Goal: Task Accomplishment & Management: Use online tool/utility

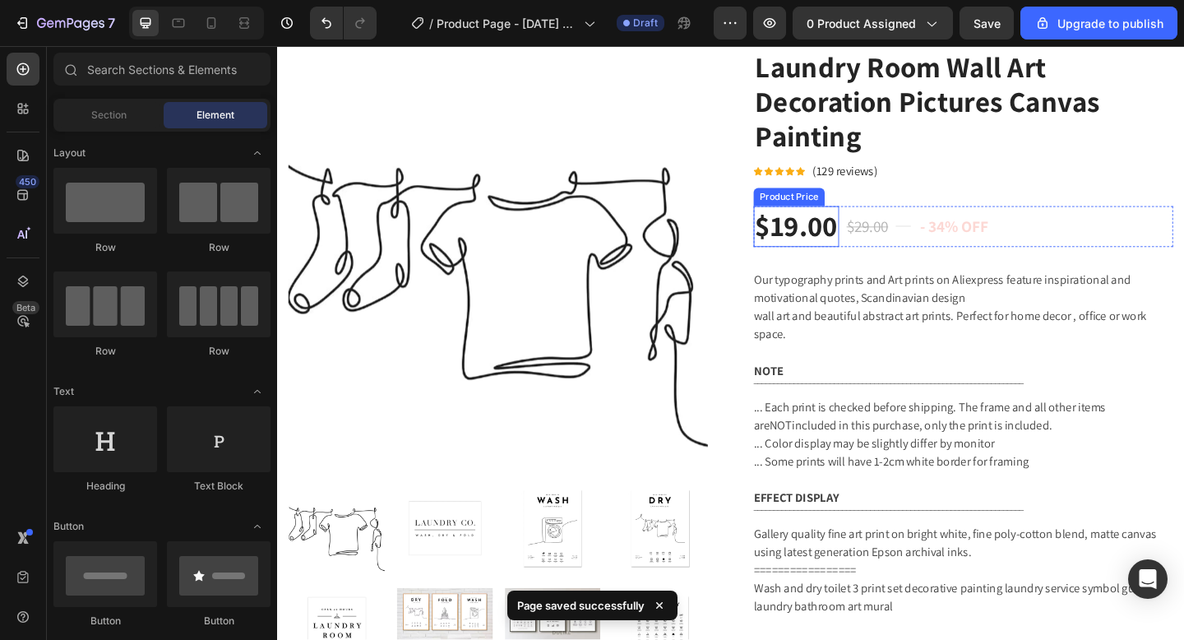
scroll to position [159, 0]
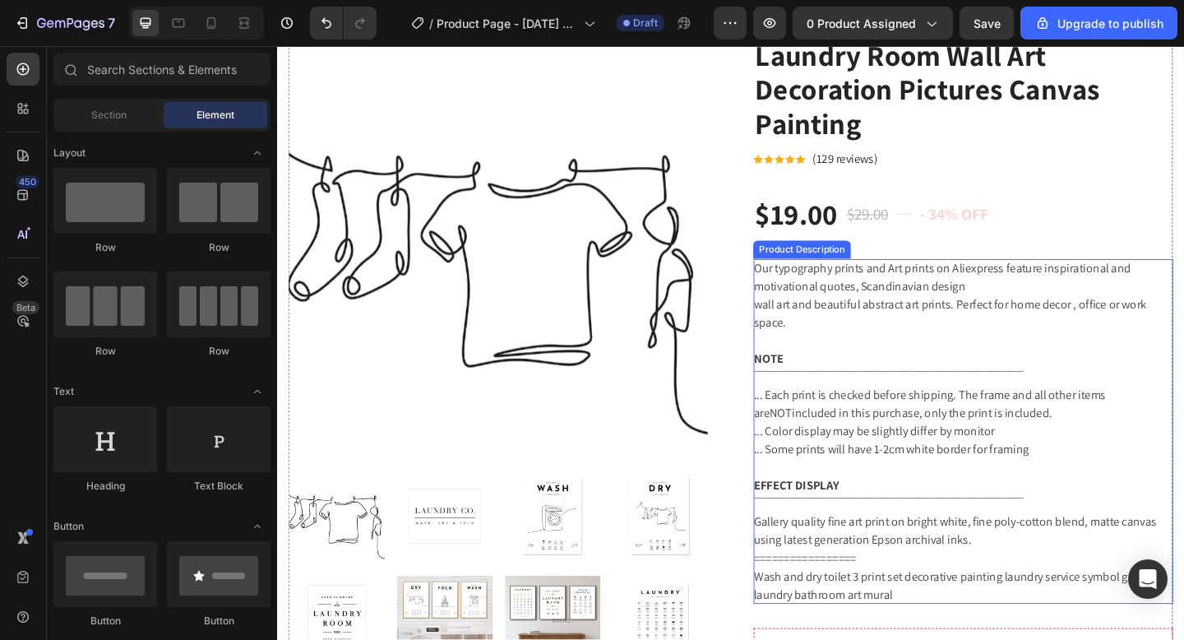
click at [893, 363] on div "Our typography prints and Art prints on Aliexpress feature inspirational and mo…" at bounding box center [1023, 465] width 456 height 375
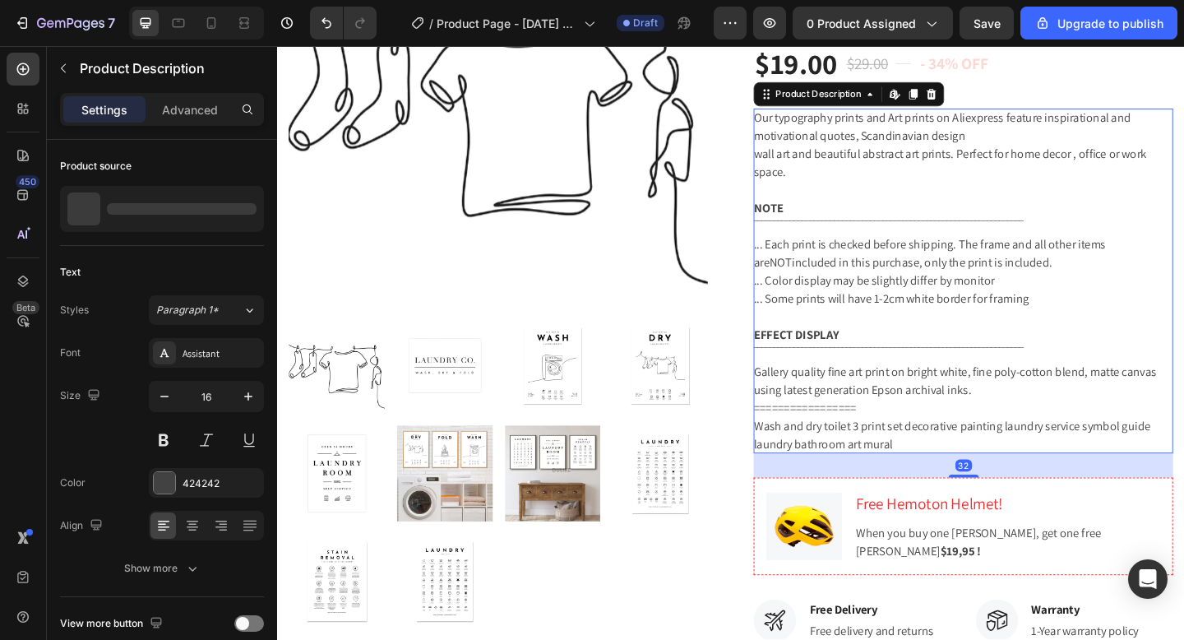
scroll to position [330, 0]
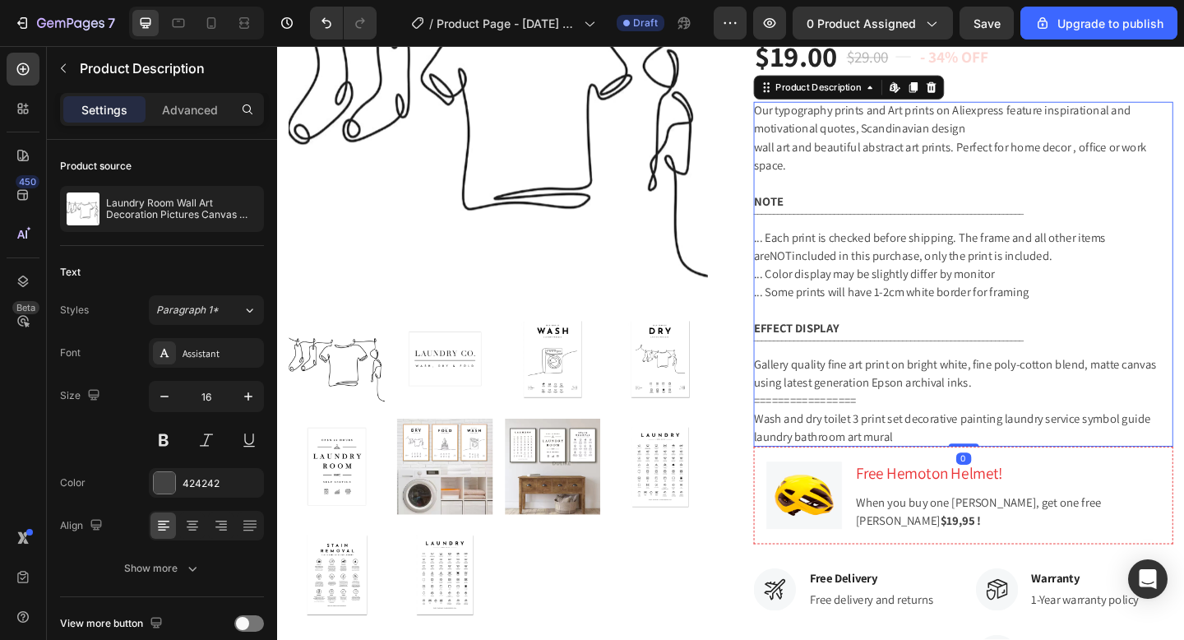
drag, startPoint x: 1026, startPoint y: 513, endPoint x: 1017, endPoint y: 367, distance: 146.7
click at [1017, 367] on div "Our typography prints and Art prints on Aliexpress feature inspirational and mo…" at bounding box center [1023, 294] width 456 height 375
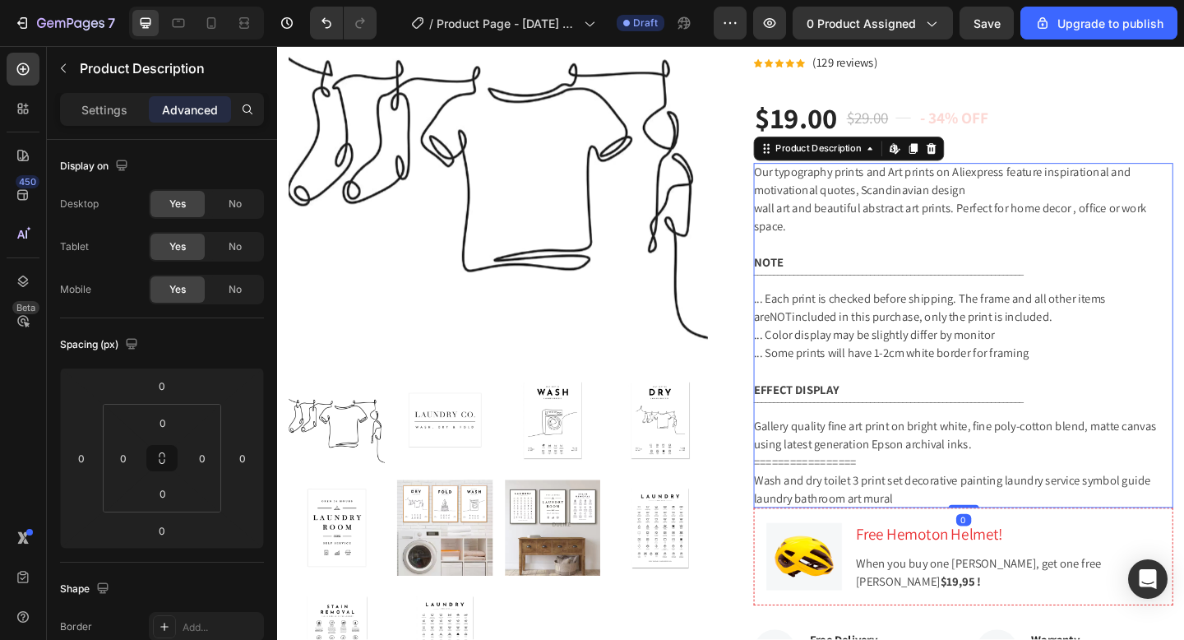
scroll to position [239, 0]
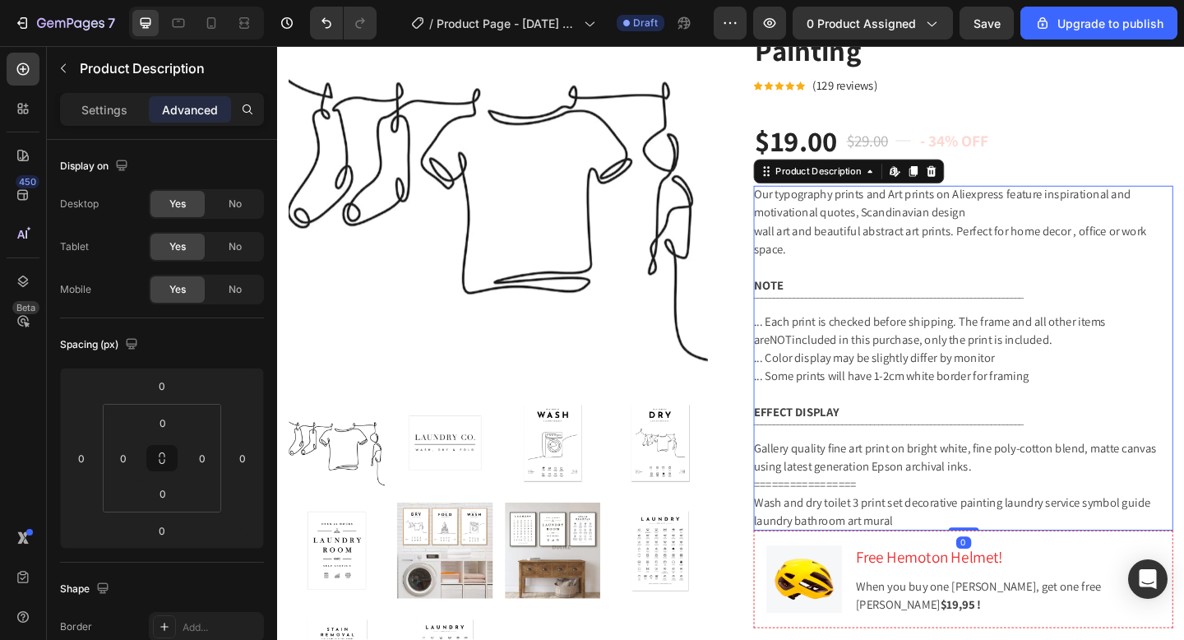
click at [1051, 305] on div "Our typography prints and Art prints on Aliexpress feature inspirational and mo…" at bounding box center [1023, 385] width 456 height 375
click at [920, 351] on span "... Each print is checked before shipping. The frame and all other items are" at bounding box center [986, 355] width 383 height 37
click at [918, 189] on icon at bounding box center [921, 182] width 13 height 13
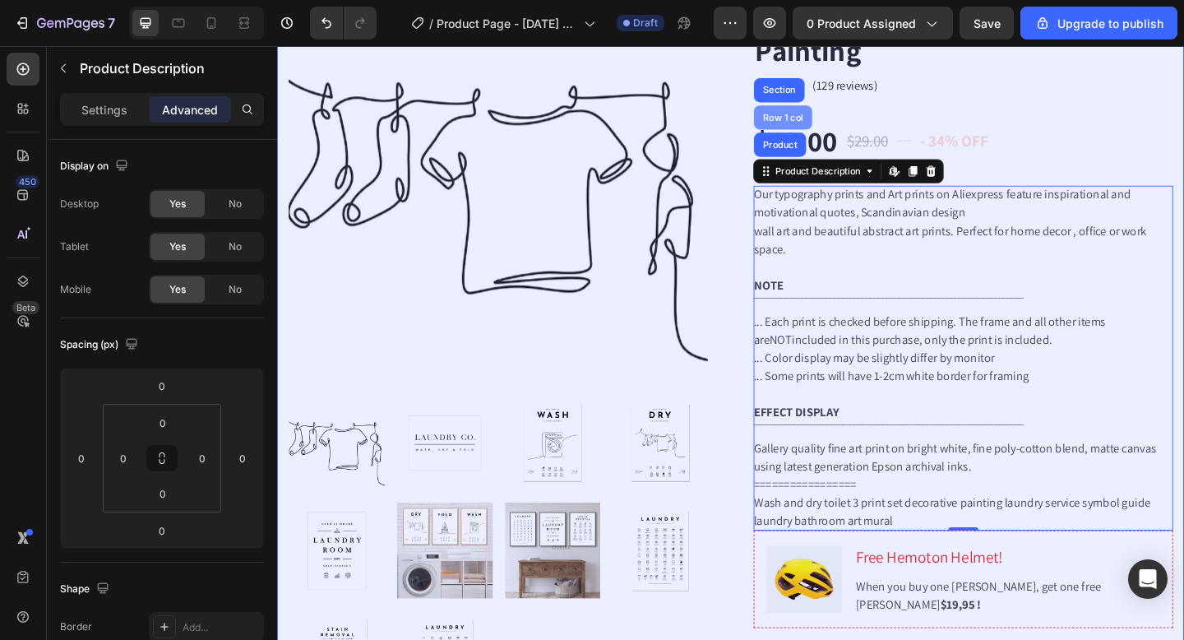
click at [824, 137] on div "Row 1 col" at bounding box center [827, 124] width 63 height 26
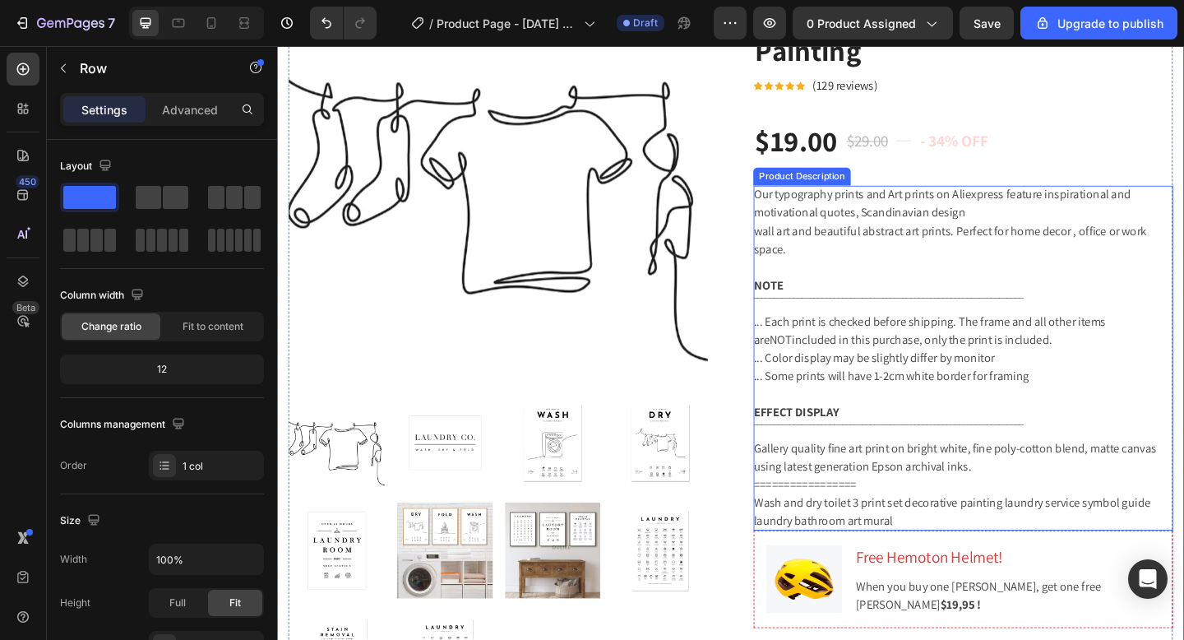
click at [857, 196] on div "Product Description" at bounding box center [849, 188] width 100 height 15
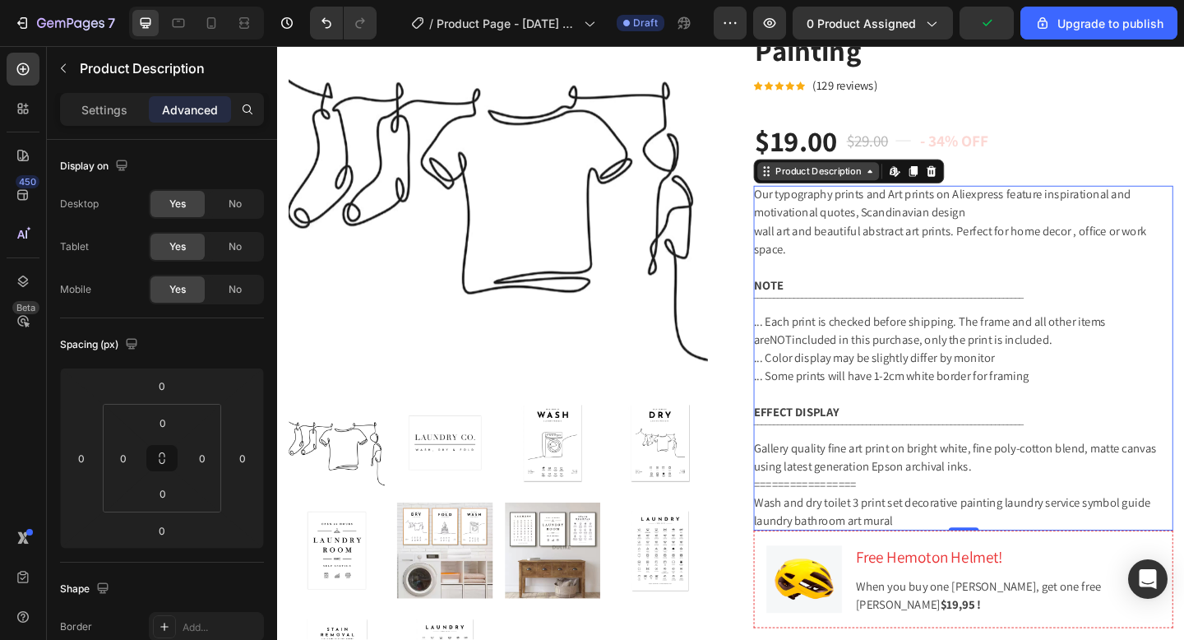
click at [806, 189] on icon at bounding box center [809, 182] width 13 height 13
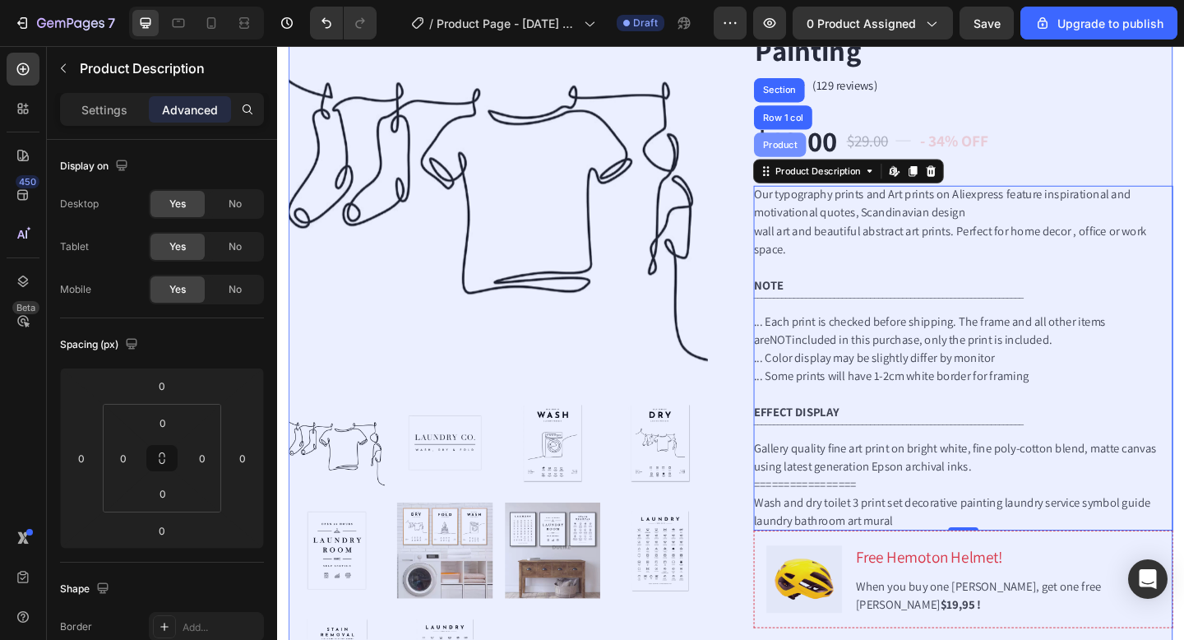
click at [831, 159] on div "Product" at bounding box center [825, 154] width 44 height 10
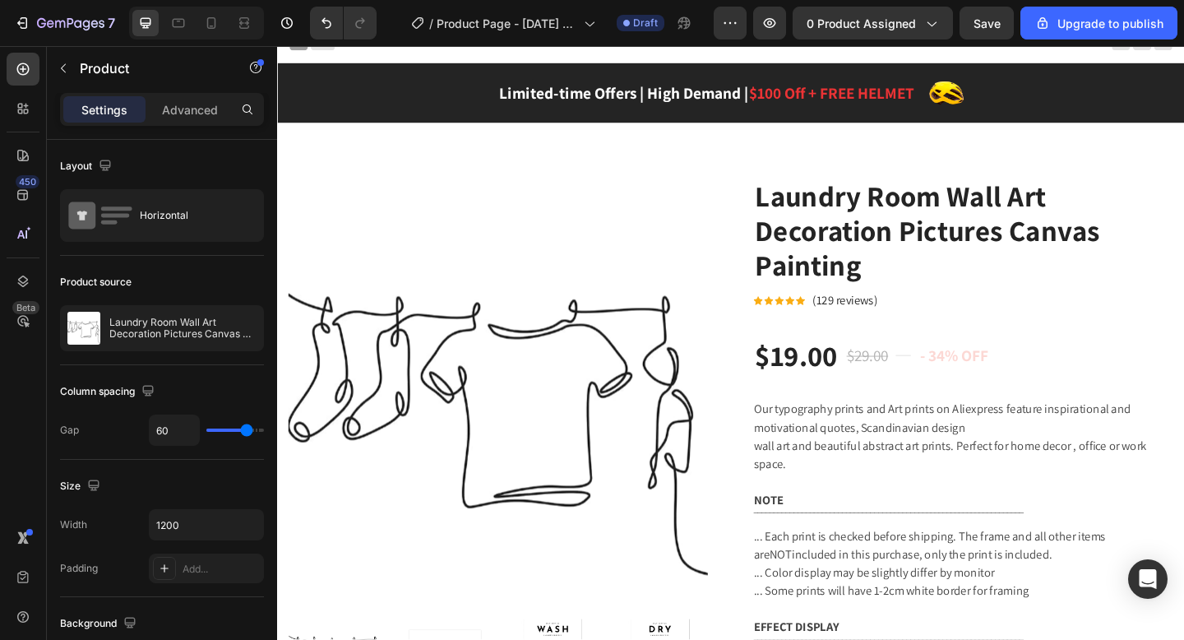
scroll to position [16, 0]
click at [868, 396] on div "$19.00" at bounding box center [841, 382] width 93 height 44
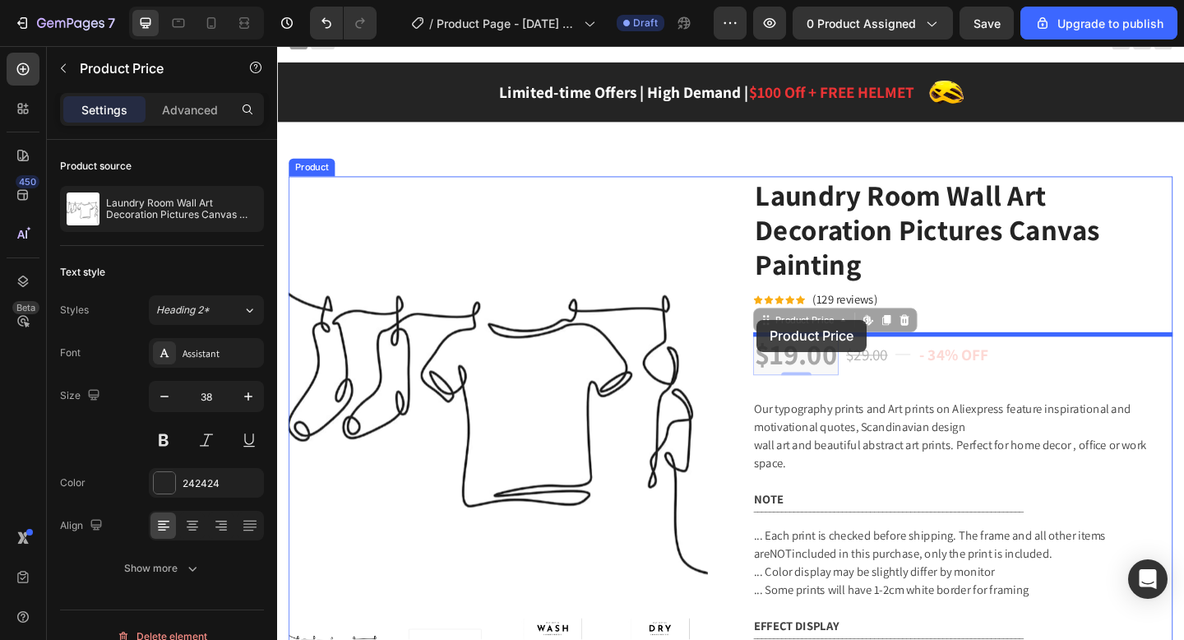
drag, startPoint x: 799, startPoint y: 370, endPoint x: 799, endPoint y: 345, distance: 25.5
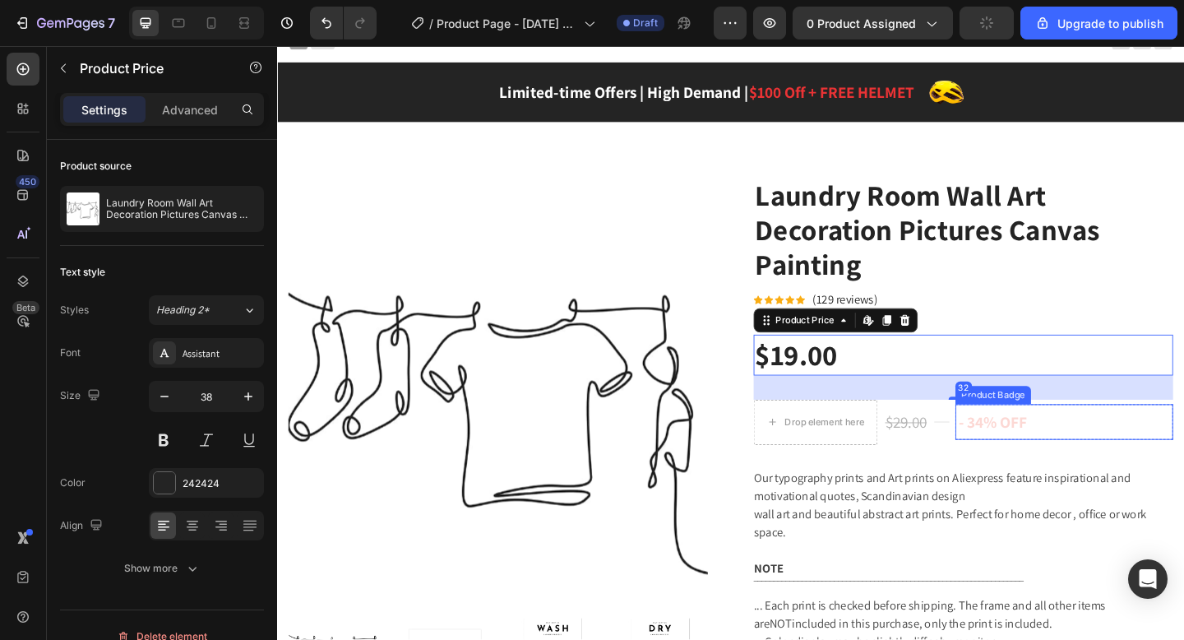
click at [1040, 467] on pre "- 34% off" at bounding box center [1055, 455] width 81 height 39
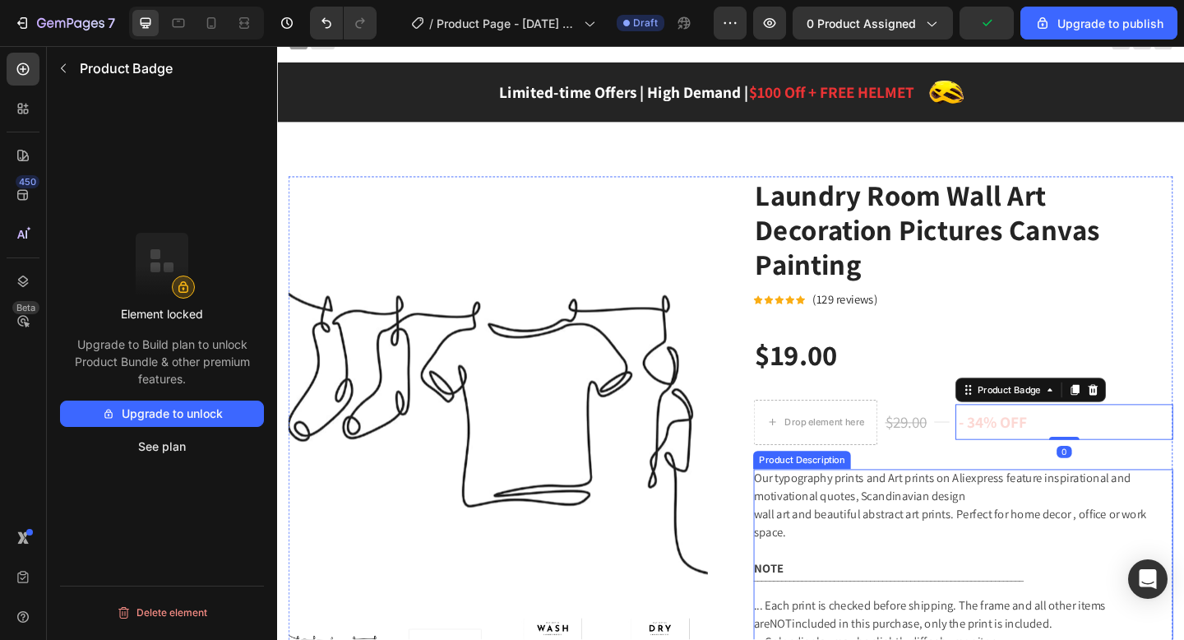
click at [1025, 523] on span "Our typography prints and Art prints on Aliexpress feature inspirational and mo…" at bounding box center [1000, 525] width 410 height 37
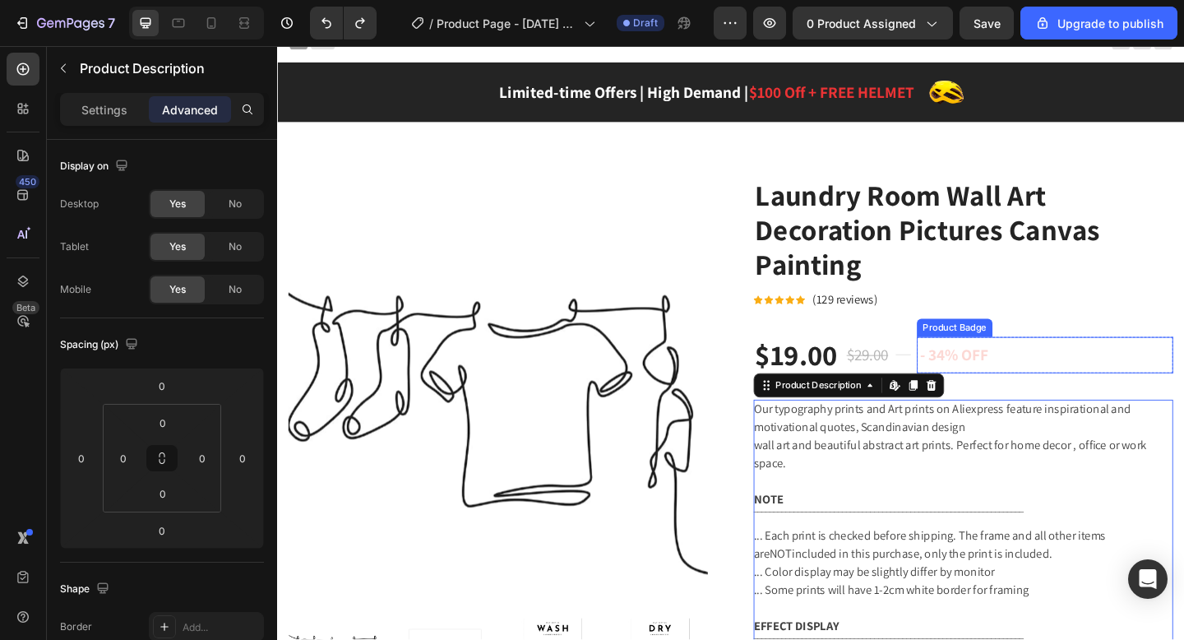
scroll to position [99, 0]
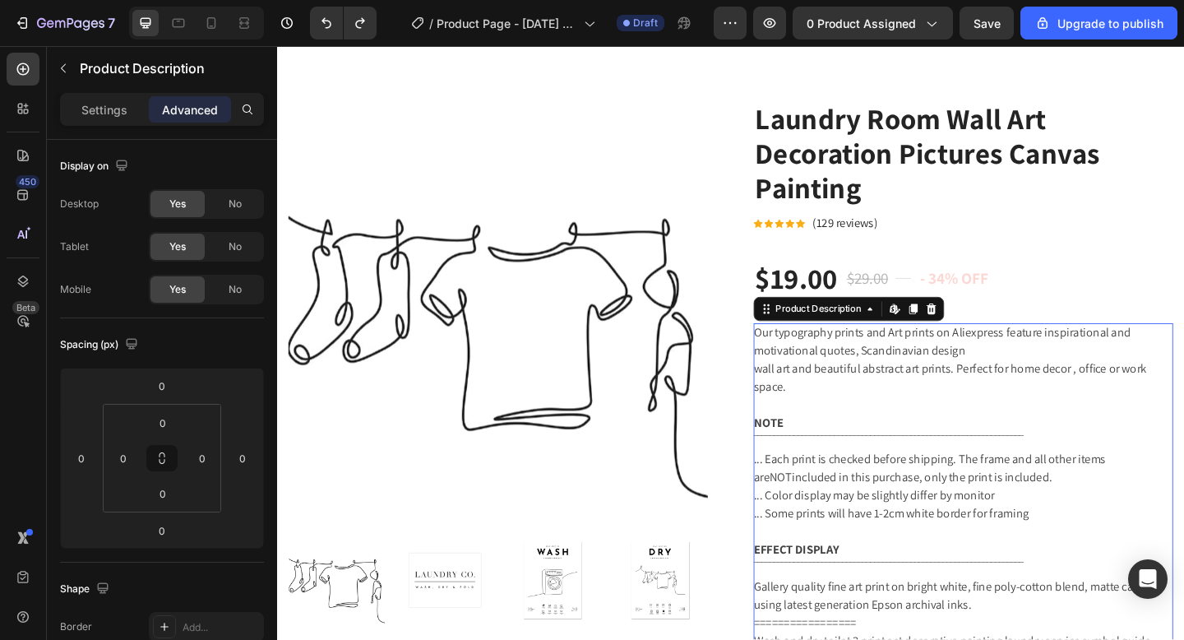
click at [972, 449] on div "Our typography prints and Art prints on Aliexpress feature inspirational and mo…" at bounding box center [1023, 535] width 456 height 375
click at [868, 239] on p "(129 reviews)" at bounding box center [894, 239] width 71 height 20
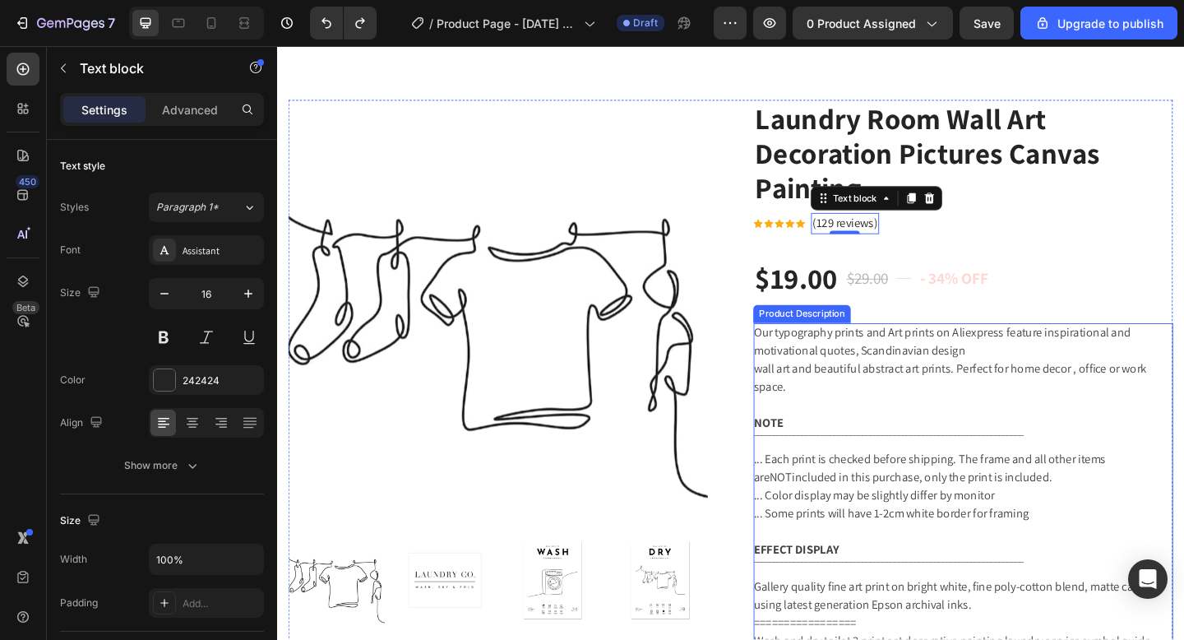
click at [911, 412] on div "Our typography prints and Art prints on Aliexpress feature inspirational and mo…" at bounding box center [1023, 535] width 456 height 375
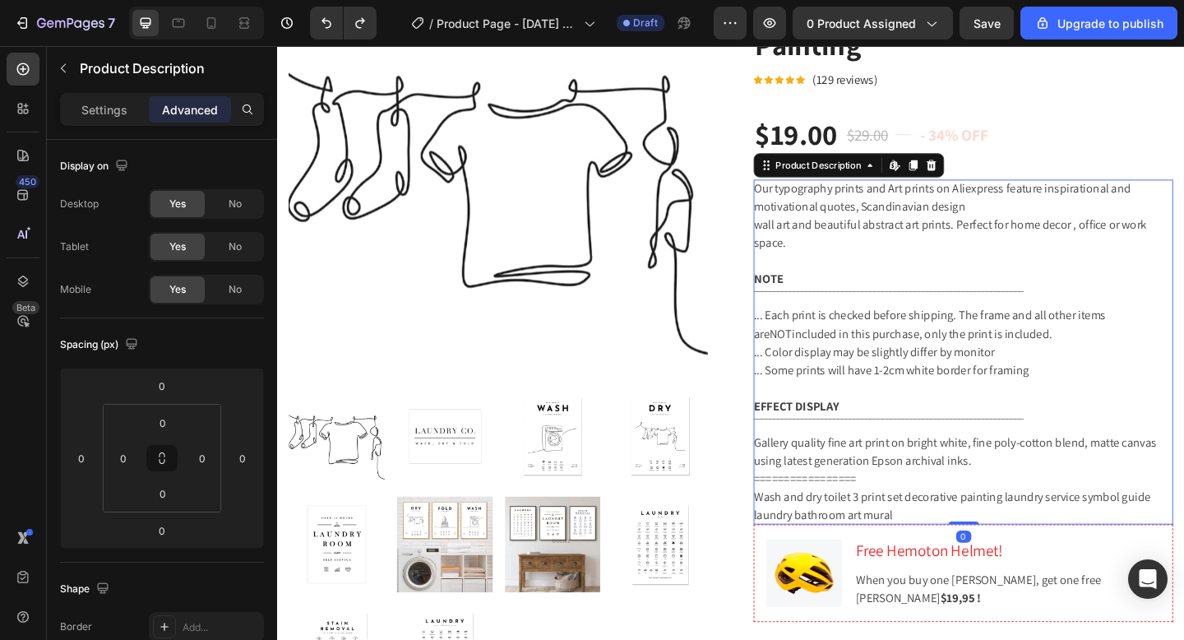
scroll to position [331, 0]
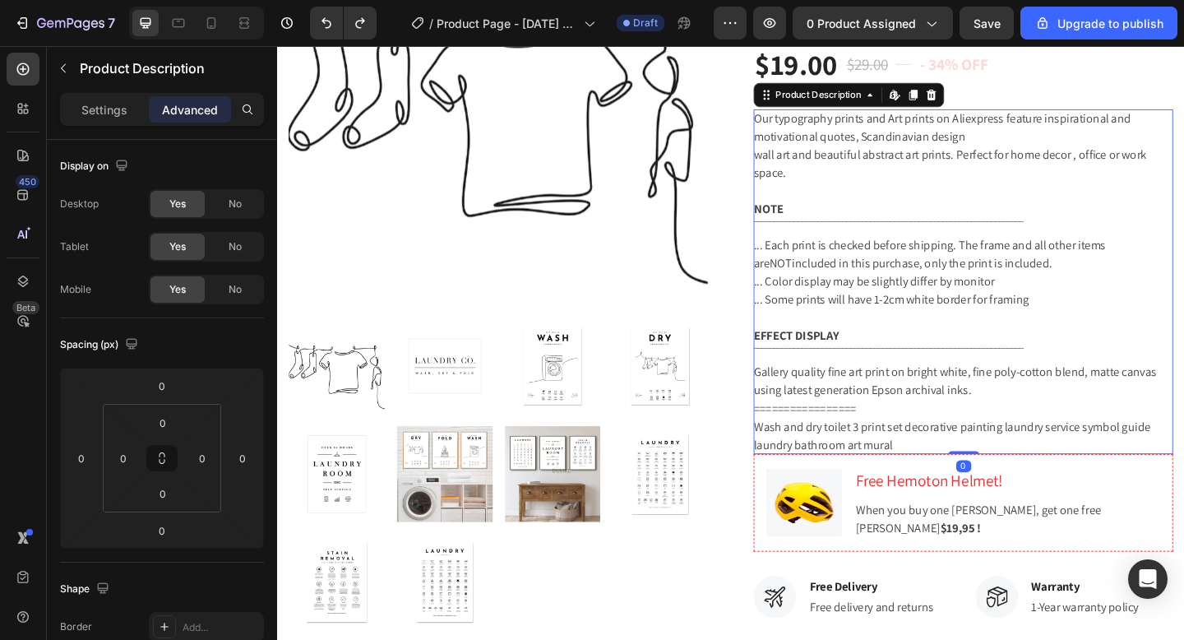
drag, startPoint x: 1028, startPoint y: 489, endPoint x: 1026, endPoint y: 419, distance: 69.1
click at [1026, 419] on div "Our typography prints and Art prints on Aliexpress feature inspirational and mo…" at bounding box center [1023, 302] width 456 height 375
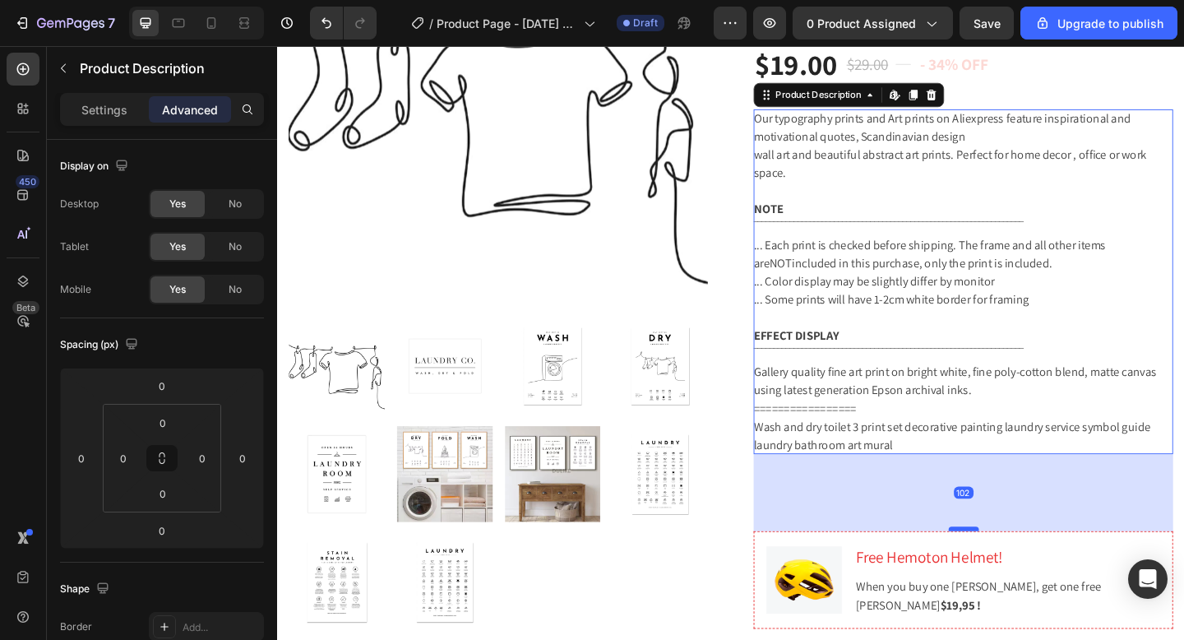
drag, startPoint x: 1021, startPoint y: 487, endPoint x: 1013, endPoint y: 572, distance: 85.0
click at [1013, 572] on div at bounding box center [1023, 571] width 33 height 5
type input "103"
click at [1110, 510] on div "103" at bounding box center [1023, 532] width 456 height 85
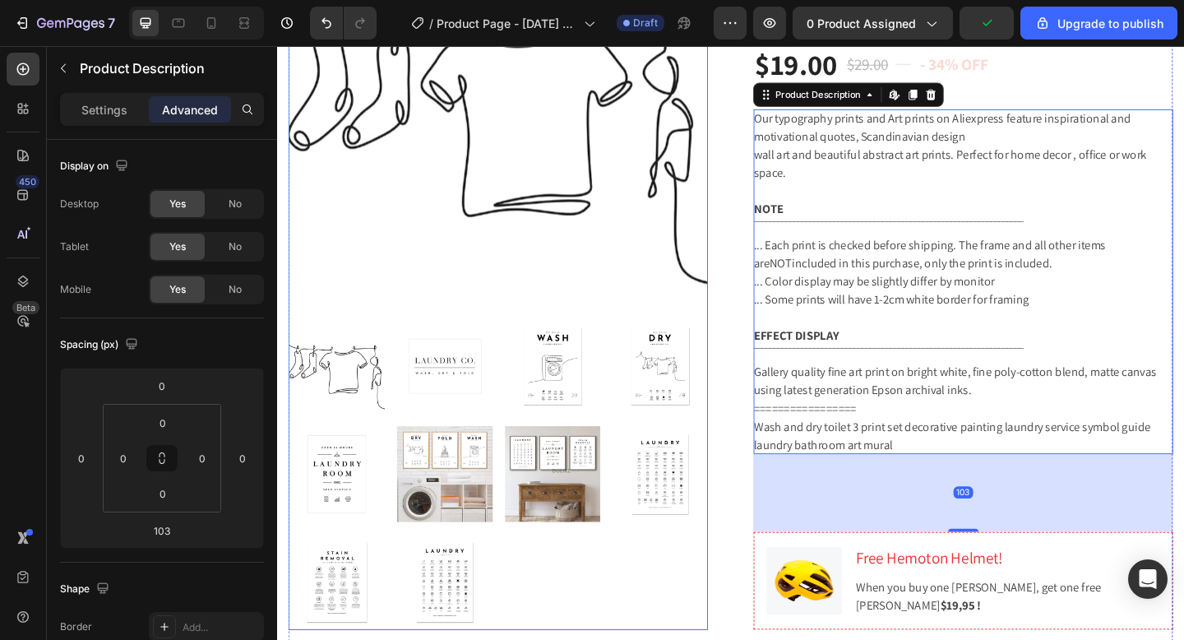
click at [760, 486] on div "Product Images Laundry Room Wall Art Decoration Pictures Canvas Painting Produc…" at bounding box center [770, 489] width 962 height 1232
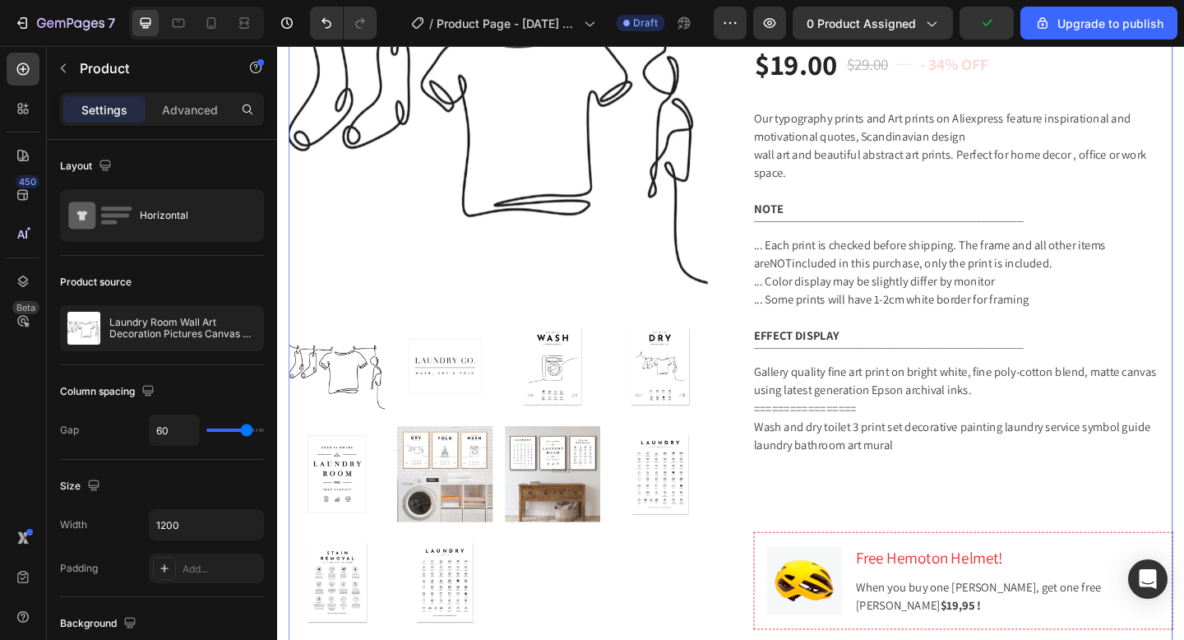
click at [919, 502] on div "Laundry Room Wall Art Decoration Pictures Canvas Painting Product Title Icon Ic…" at bounding box center [1023, 489] width 456 height 1232
click at [947, 429] on div "Our typography prints and Art prints on Aliexpress feature inspirational and mo…" at bounding box center [1023, 302] width 456 height 375
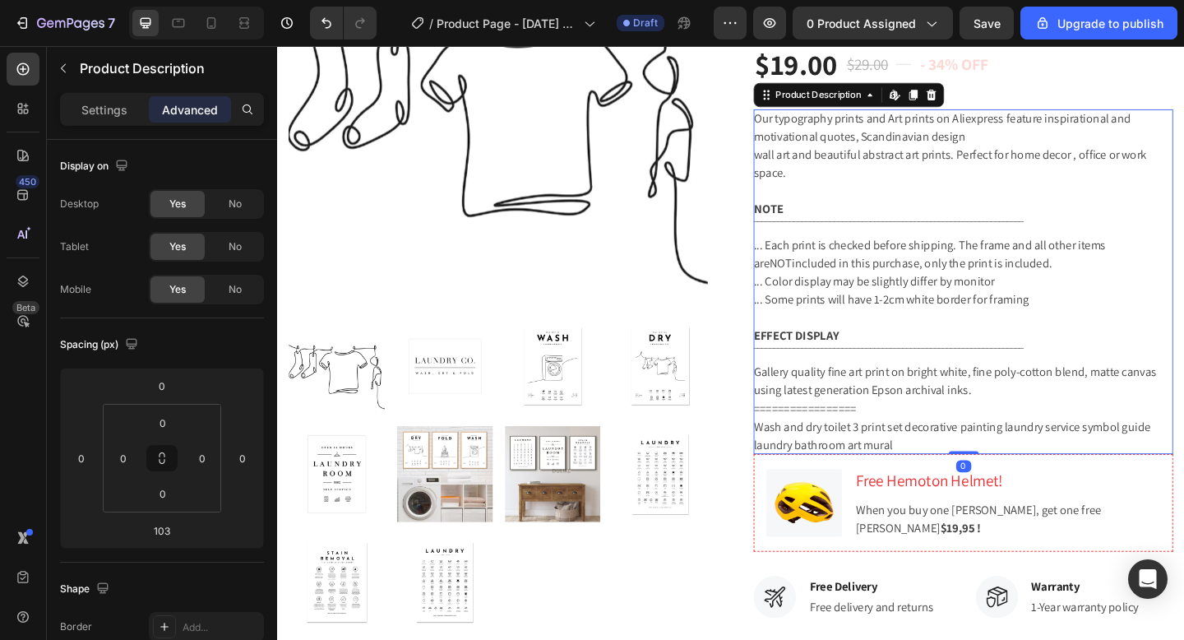
drag, startPoint x: 1017, startPoint y: 572, endPoint x: 1019, endPoint y: 462, distance: 109.4
click at [1019, 462] on div "Our typography prints and Art prints on Aliexpress feature inspirational and mo…" at bounding box center [1023, 302] width 456 height 375
type input "0"
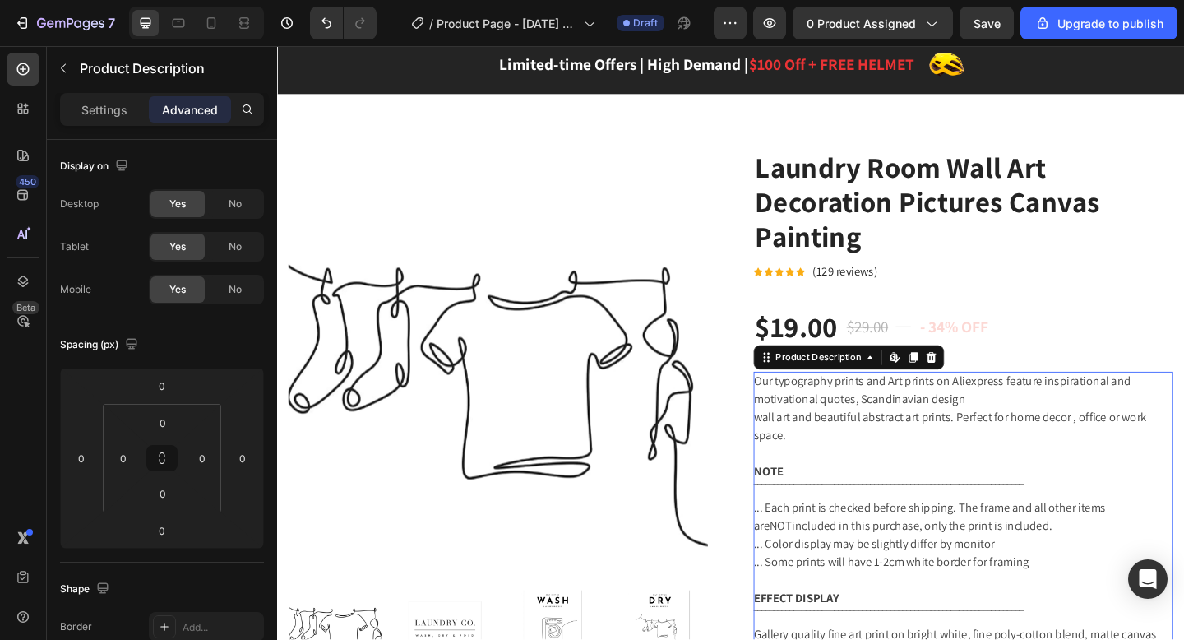
scroll to position [0, 0]
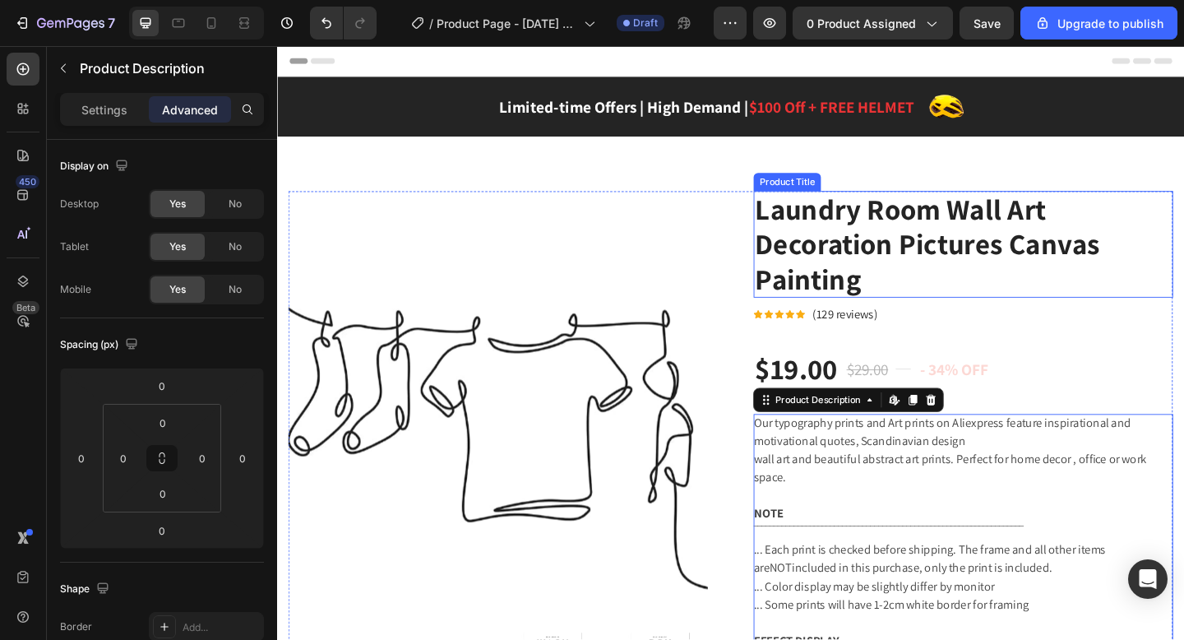
click at [972, 262] on h2 "Laundry Room Wall Art Decoration Pictures Canvas Painting" at bounding box center [1023, 262] width 456 height 116
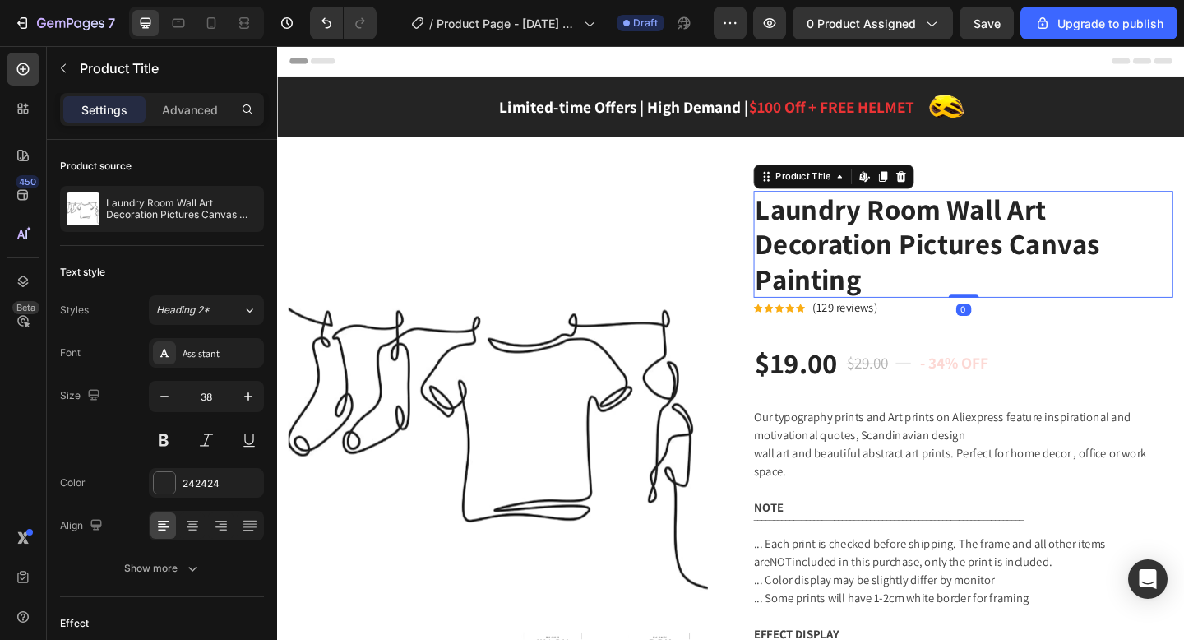
drag, startPoint x: 1026, startPoint y: 326, endPoint x: 1028, endPoint y: 262, distance: 64.2
click at [1028, 262] on div "Laundry Room Wall Art Decoration Pictures Canvas Painting Product Title Edit co…" at bounding box center [1023, 262] width 456 height 116
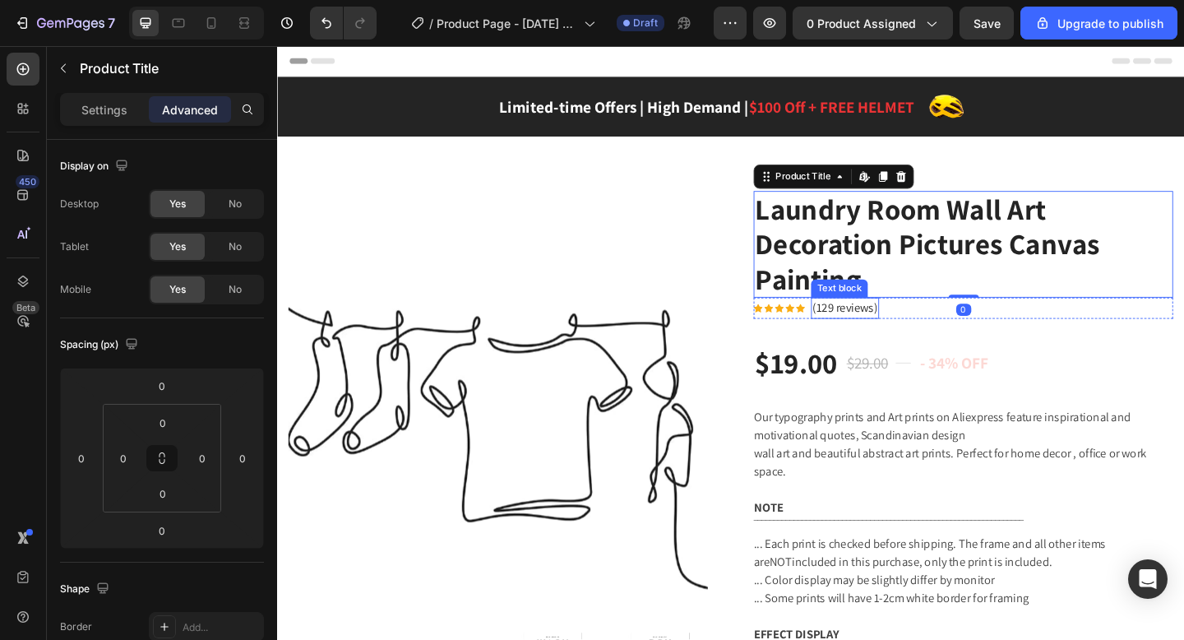
click at [897, 332] on p "(129 reviews)" at bounding box center [894, 332] width 71 height 20
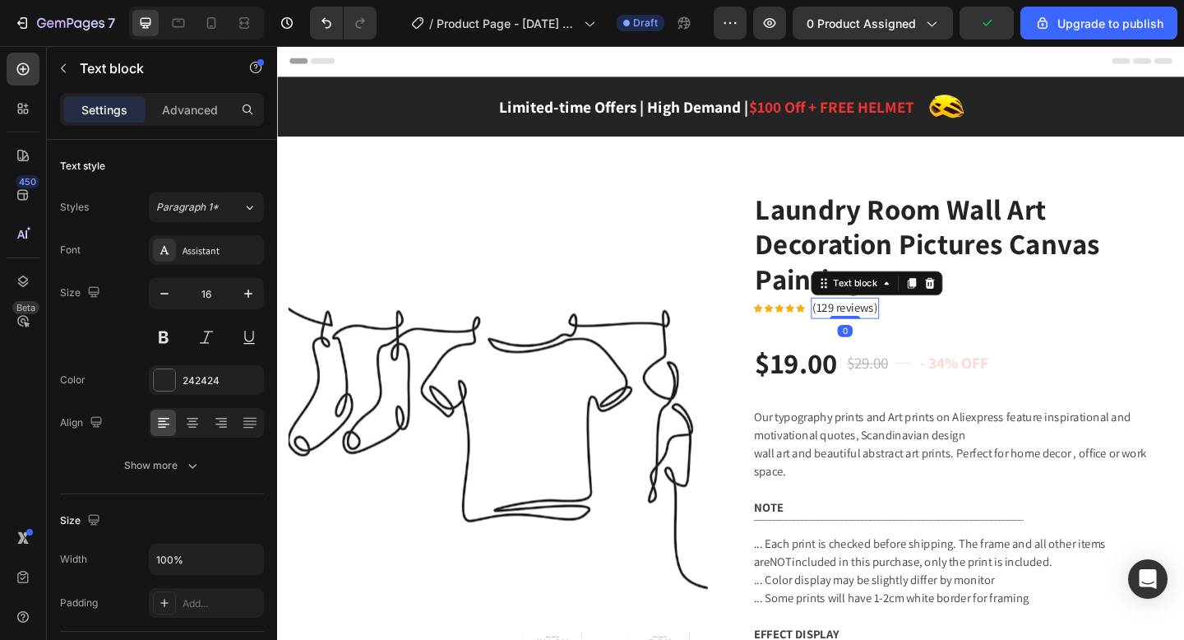
drag, startPoint x: 897, startPoint y: 340, endPoint x: 896, endPoint y: 254, distance: 85.5
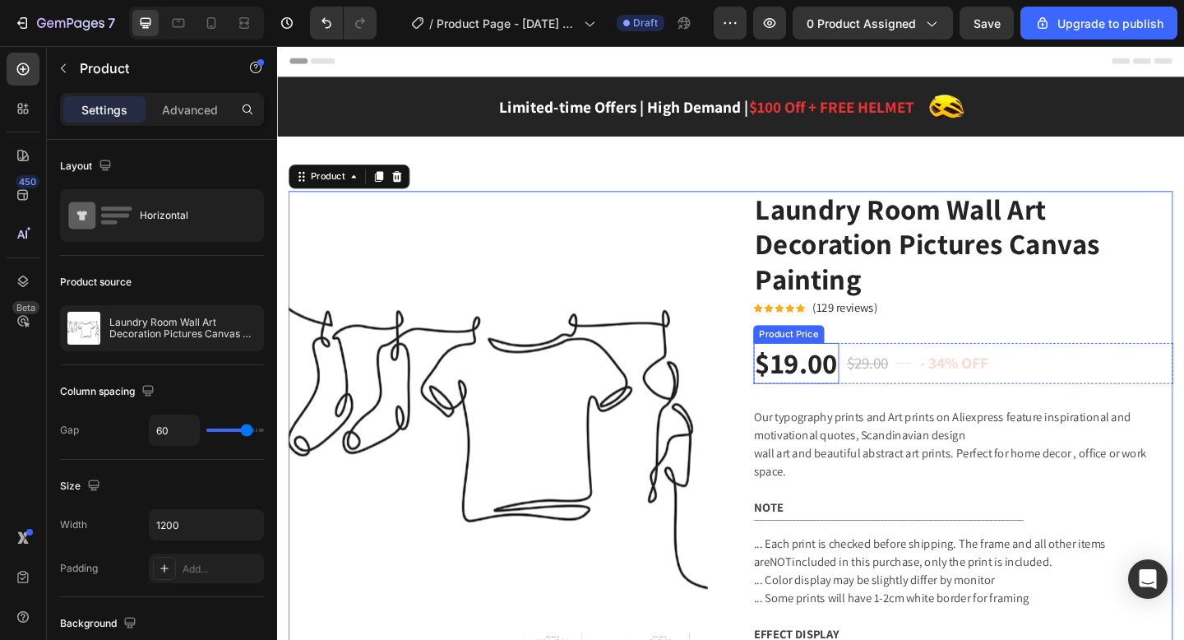
click at [857, 398] on div "$19.00" at bounding box center [841, 391] width 93 height 44
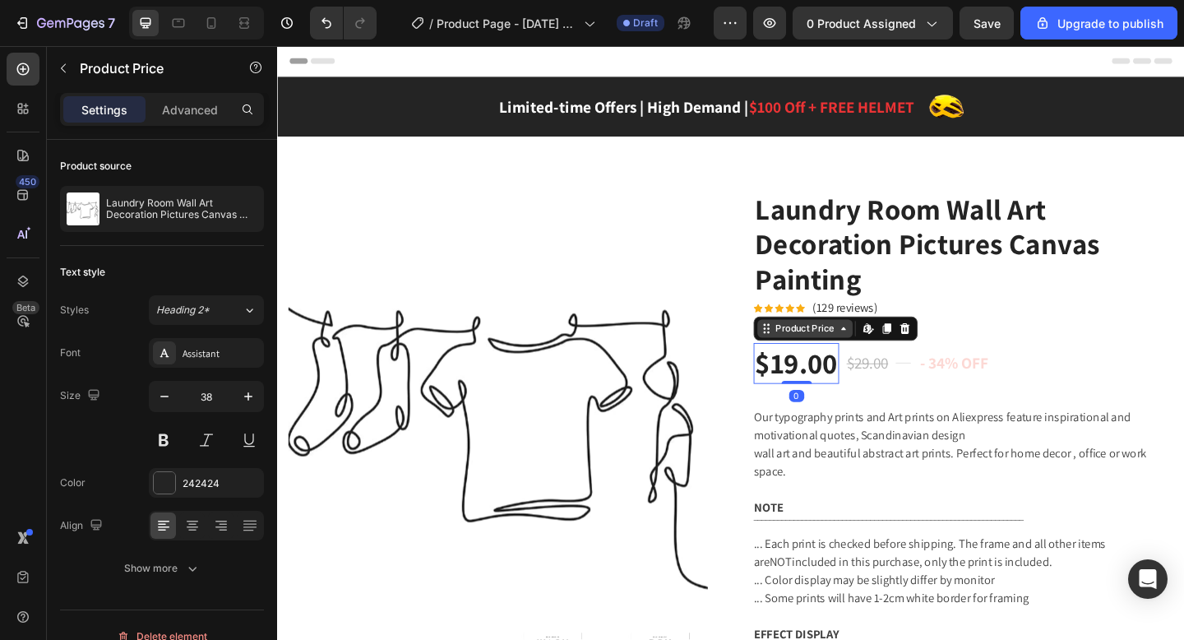
drag, startPoint x: 852, startPoint y: 410, endPoint x: 853, endPoint y: 359, distance: 51.8
click at [853, 369] on div "$19.00 Product Price Edit content in Shopify 0 Product Price Edit content in Sh…" at bounding box center [841, 391] width 93 height 44
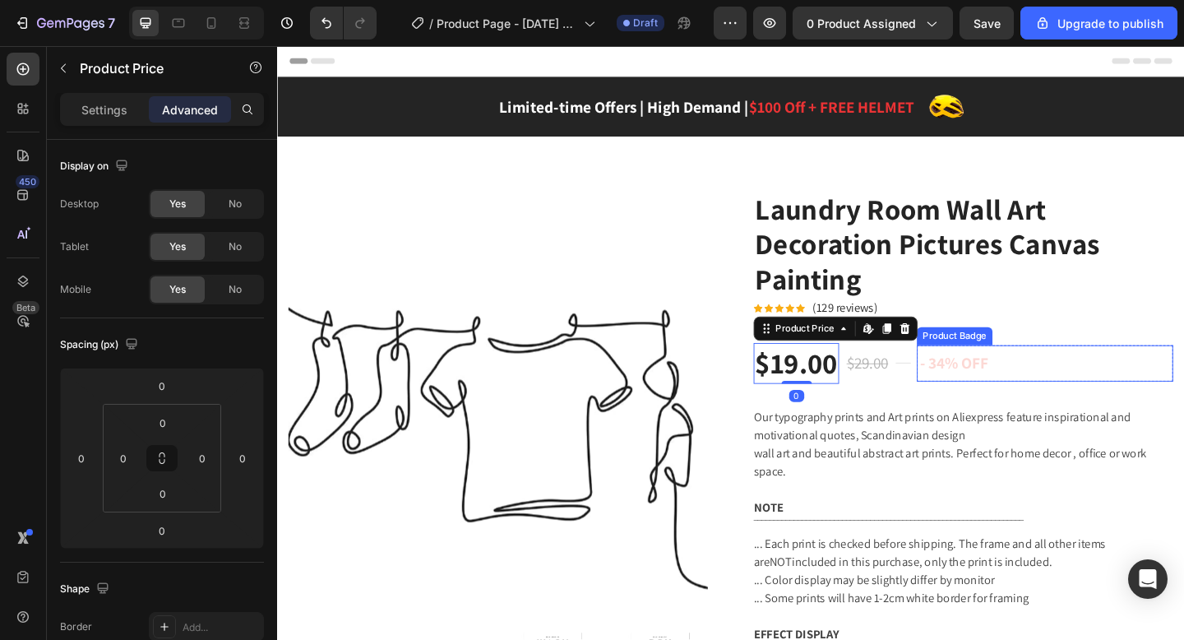
click at [1025, 388] on pre "- 34% off" at bounding box center [1013, 391] width 81 height 39
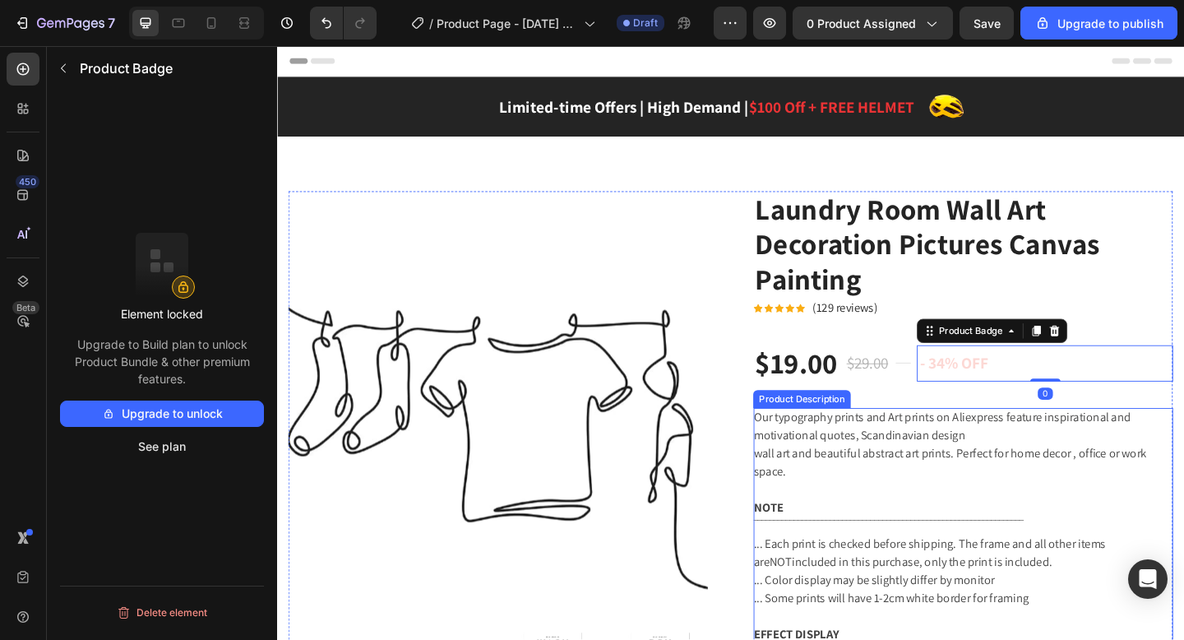
click at [968, 526] on div "Our typography prints and Art prints on Aliexpress feature inspirational and mo…" at bounding box center [1023, 627] width 456 height 375
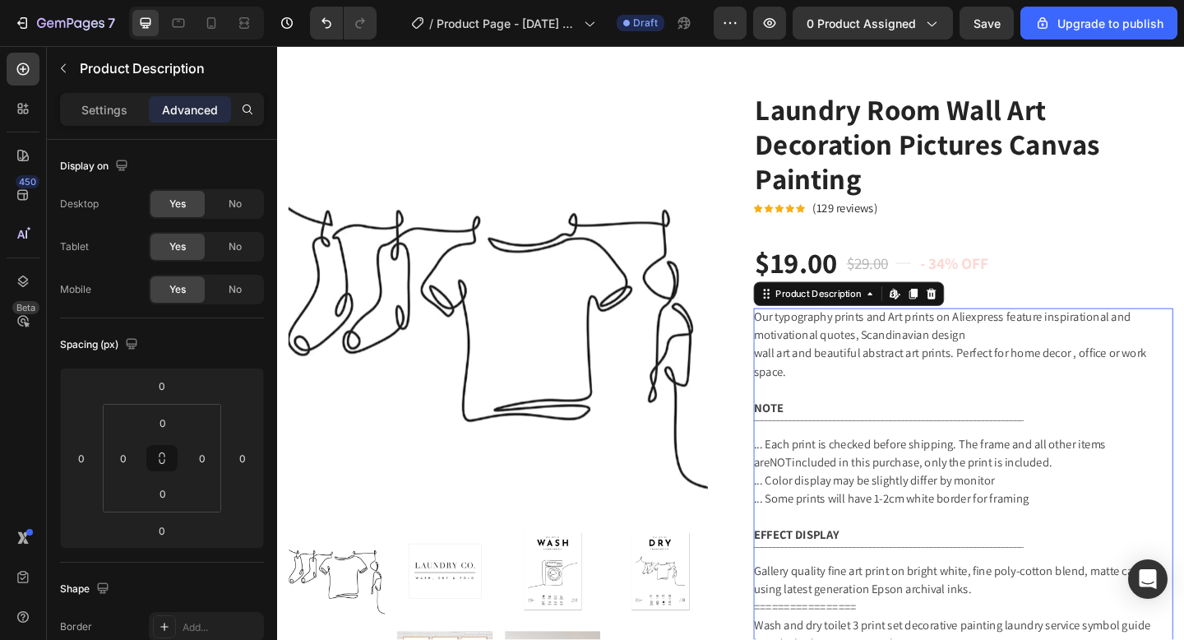
scroll to position [118, 0]
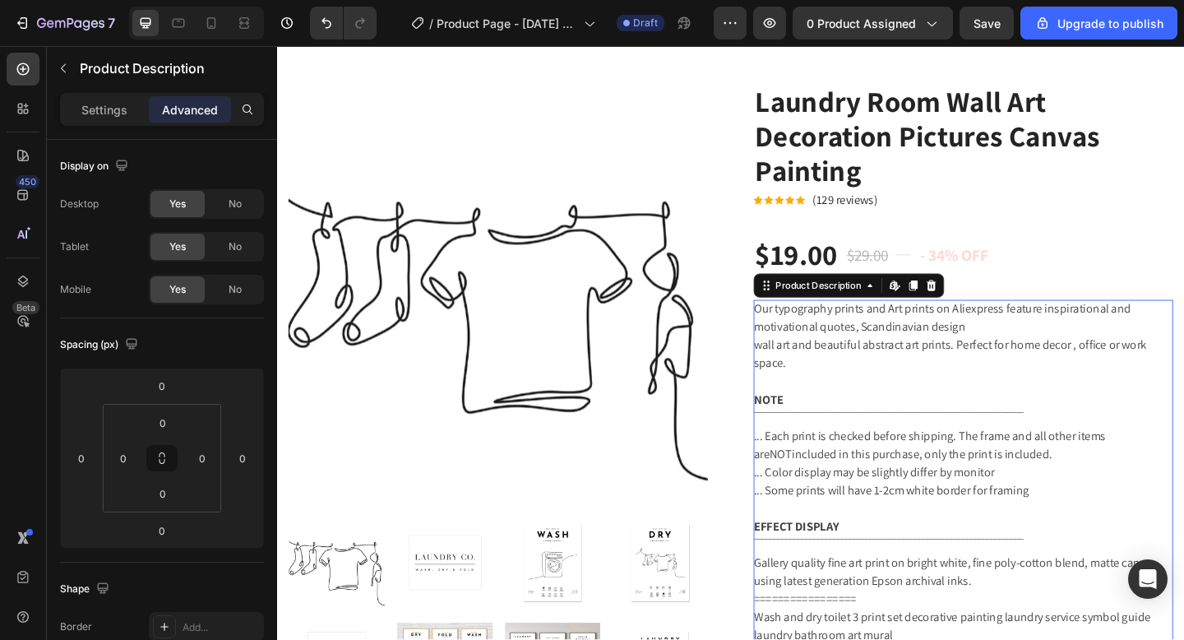
click at [964, 565] on div "Our typography prints and Art prints on Aliexpress feature inspirational and mo…" at bounding box center [1023, 509] width 456 height 375
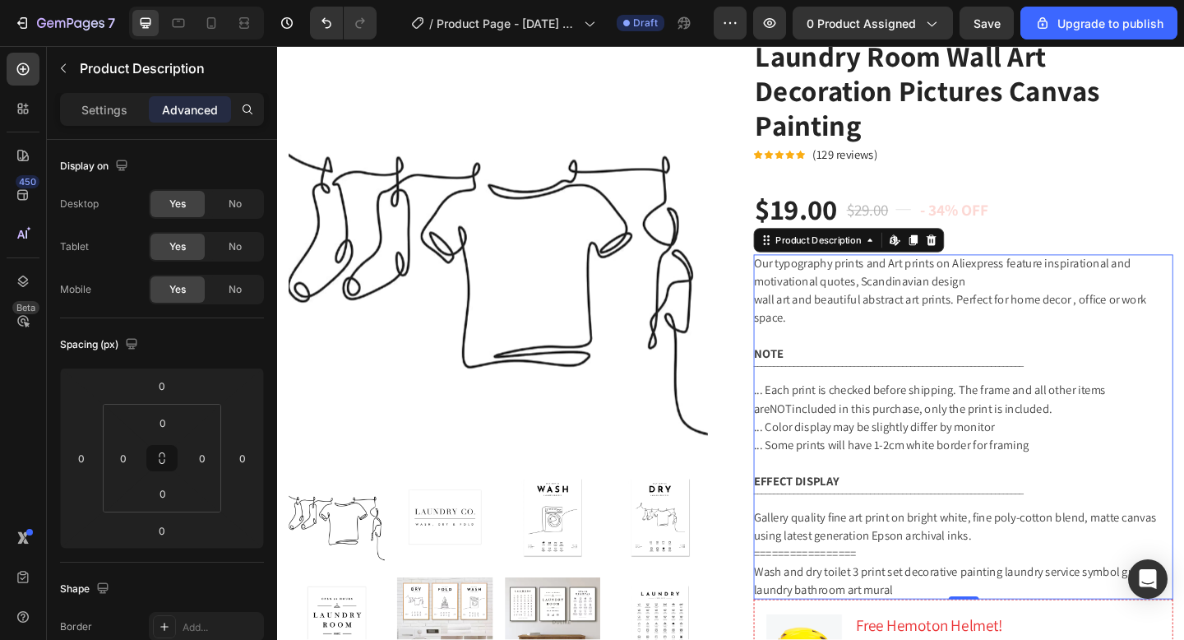
scroll to position [169, 0]
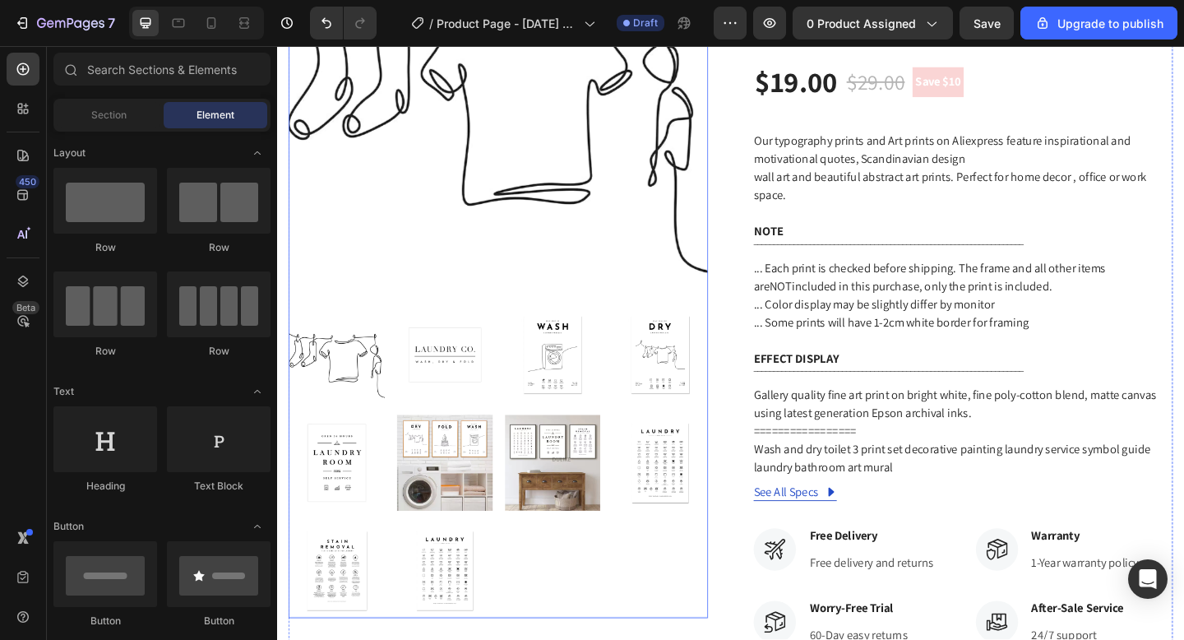
scroll to position [280, 0]
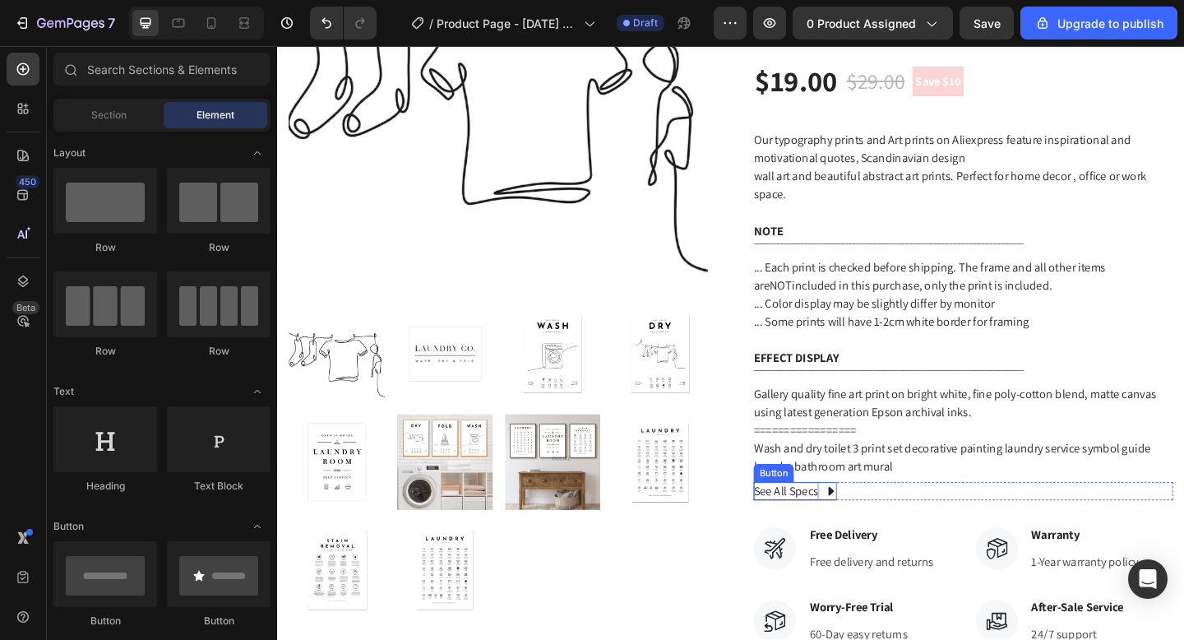
click at [842, 534] on div "See All Specs" at bounding box center [830, 531] width 71 height 20
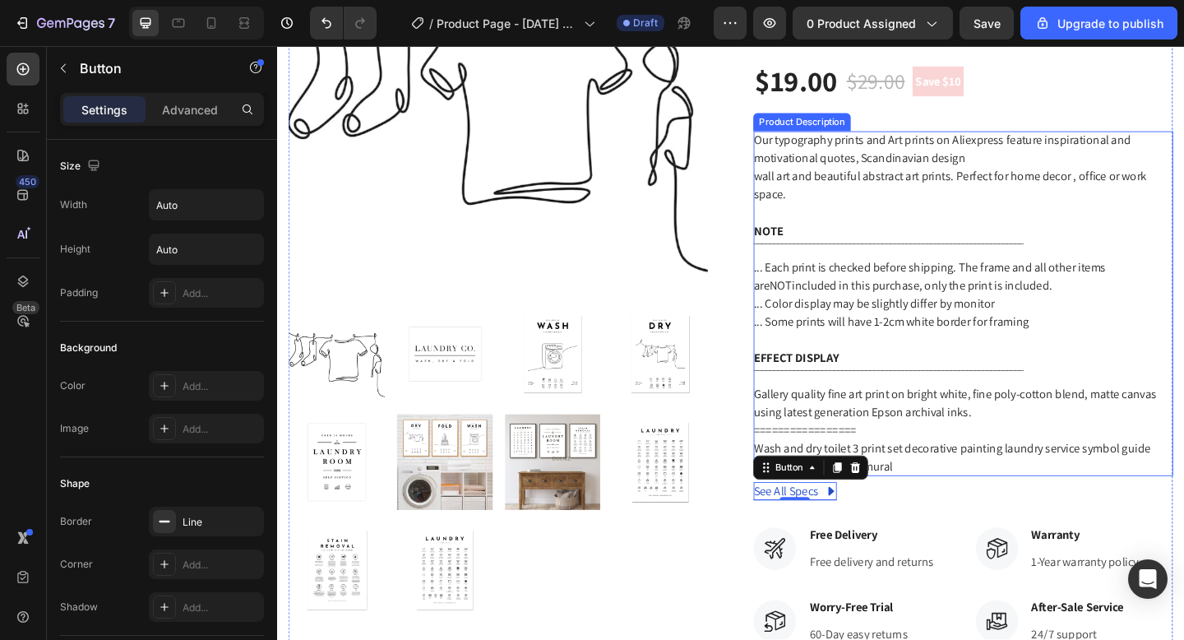
scroll to position [0, 0]
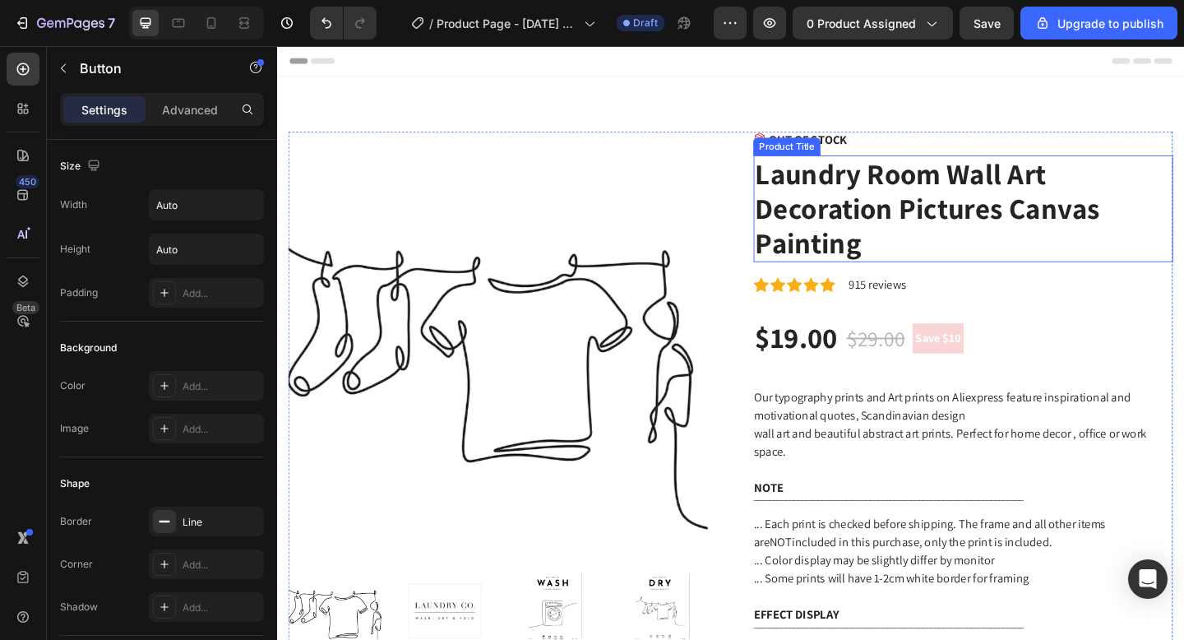
click at [1038, 242] on h2 "Laundry Room Wall Art Decoration Pictures Canvas Painting" at bounding box center [1023, 223] width 456 height 116
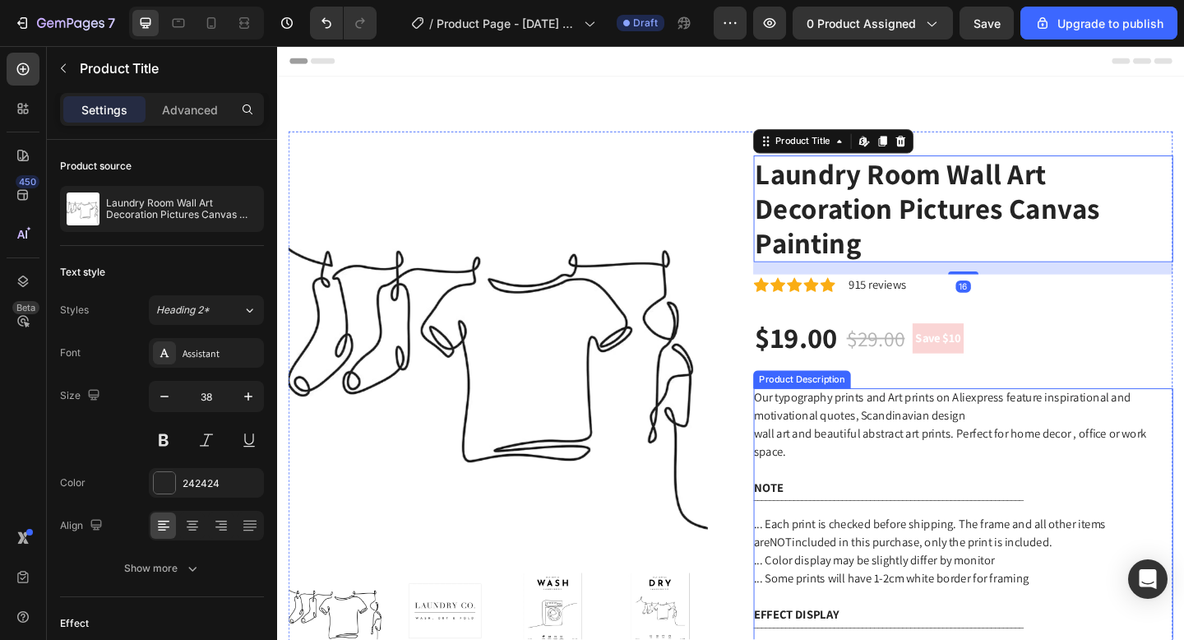
click at [1001, 436] on span "Our typography prints and Art prints on Aliexpress feature inspirational and mo…" at bounding box center [1000, 437] width 410 height 37
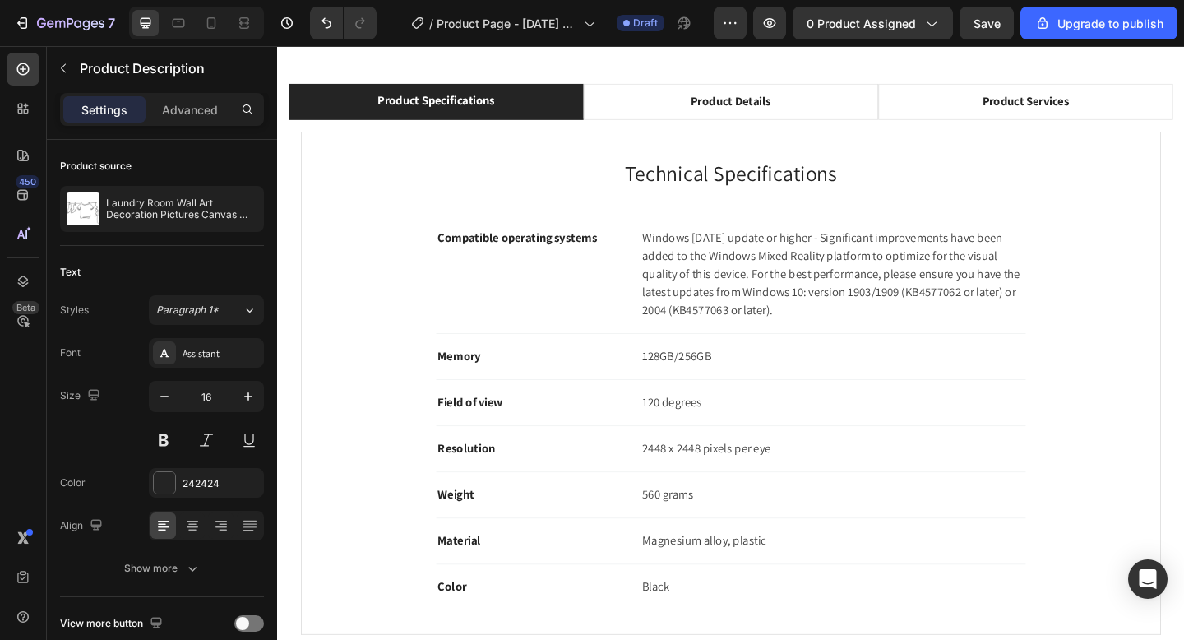
scroll to position [1336, 0]
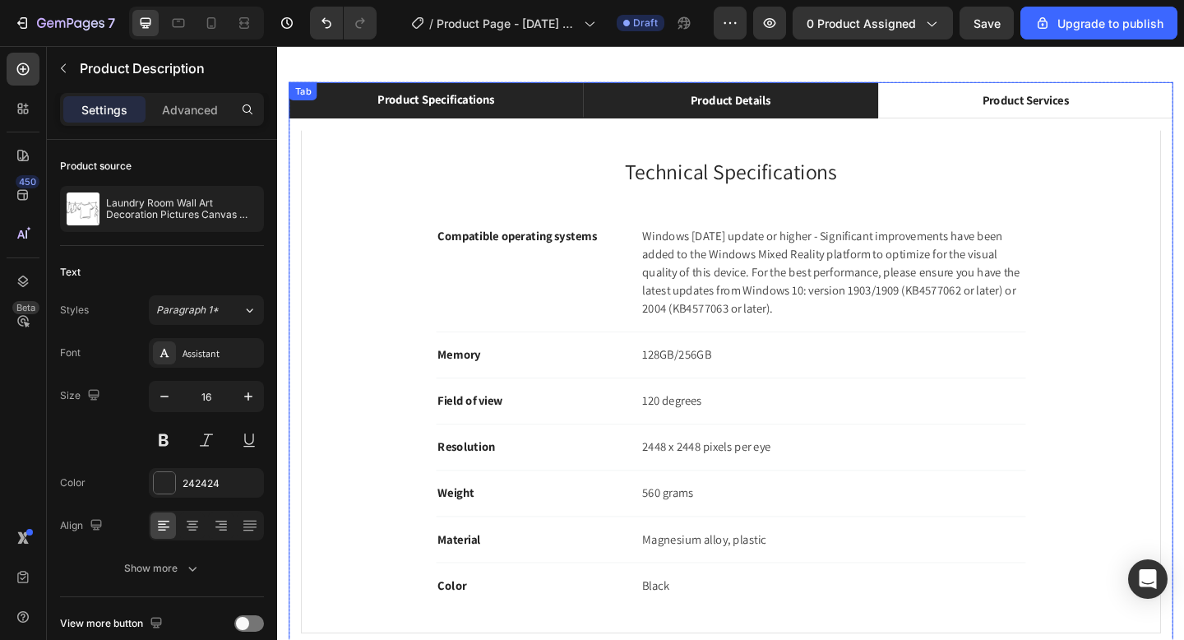
click at [745, 123] on li "Product Details" at bounding box center [770, 105] width 321 height 39
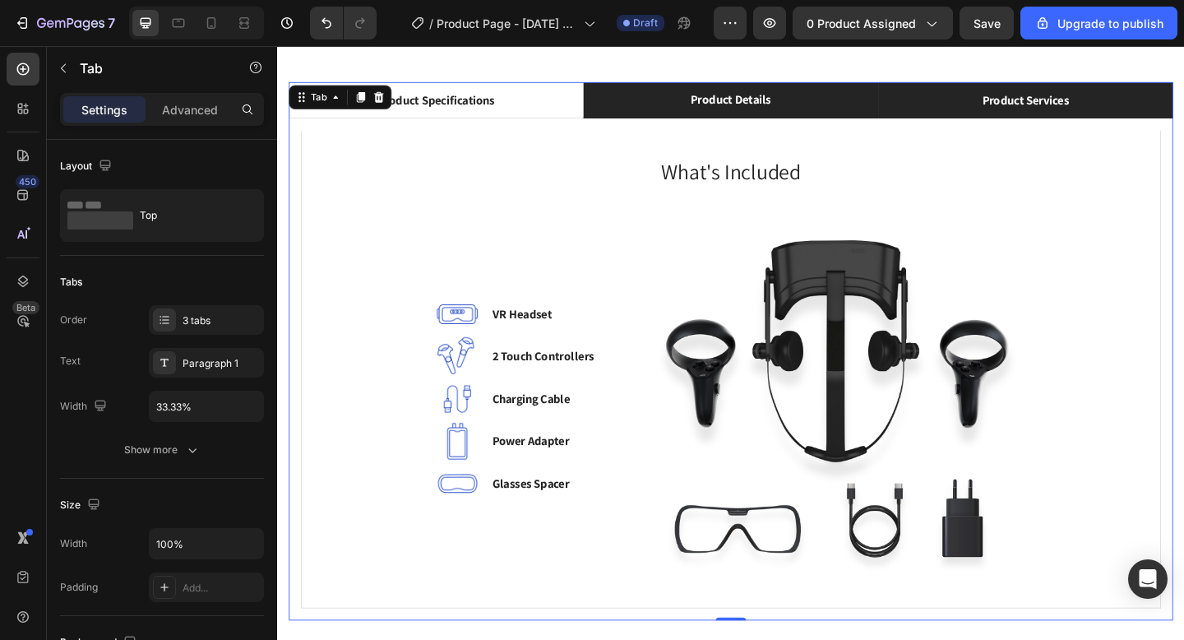
click at [1047, 113] on div "Product Services" at bounding box center [1091, 105] width 100 height 25
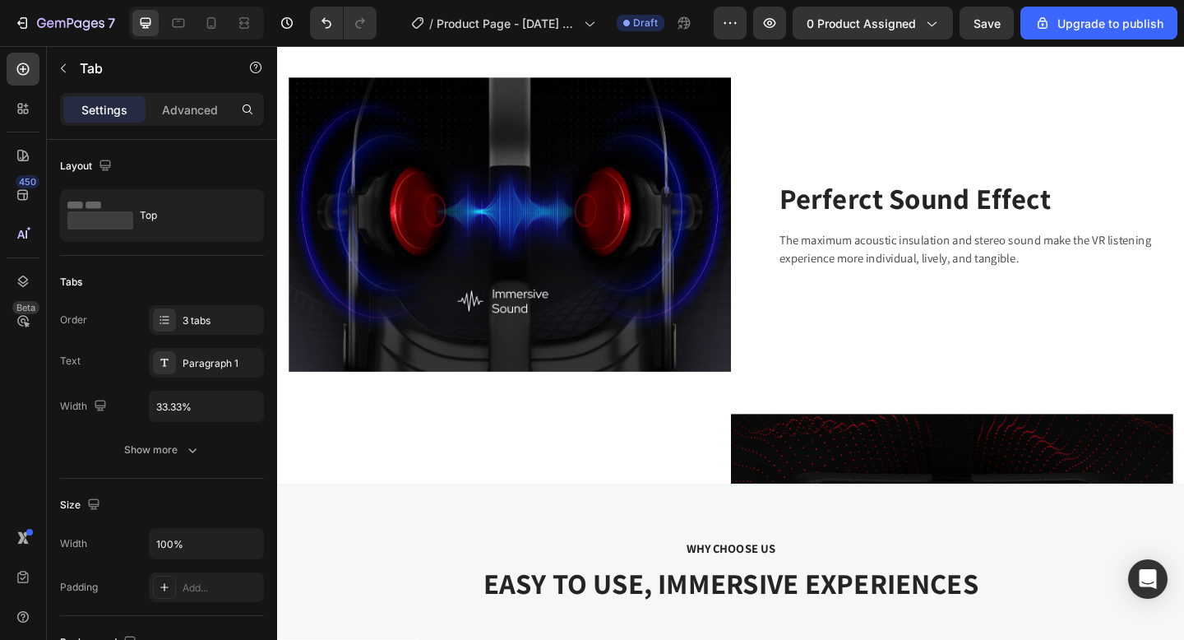
scroll to position [2578, 0]
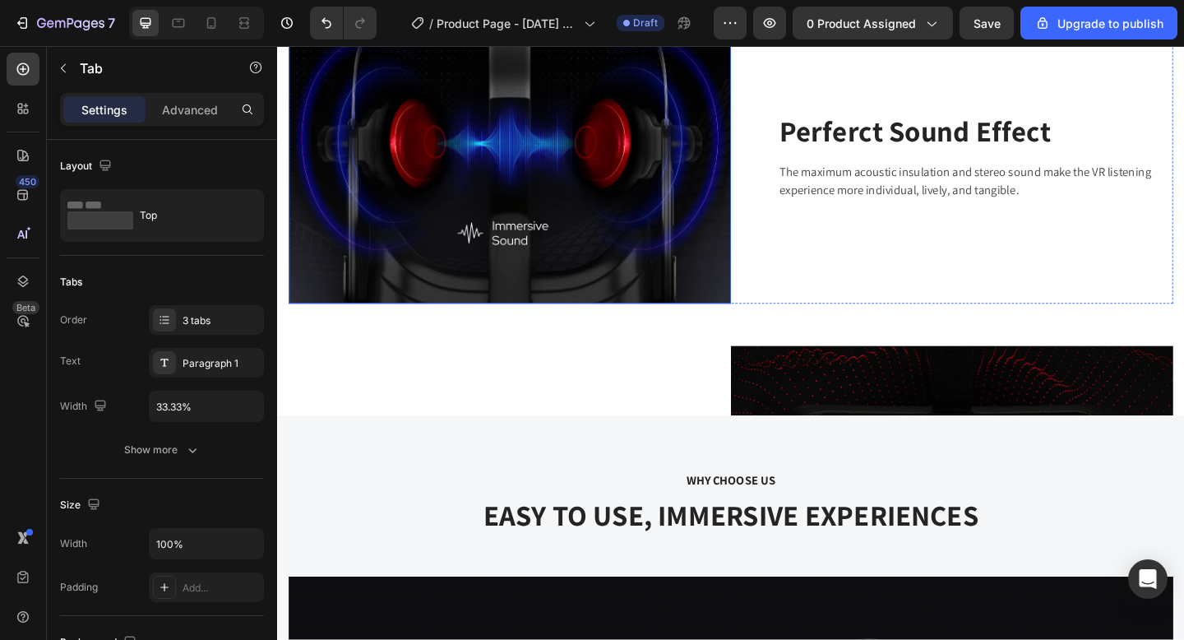
click at [554, 257] on img at bounding box center [529, 167] width 481 height 320
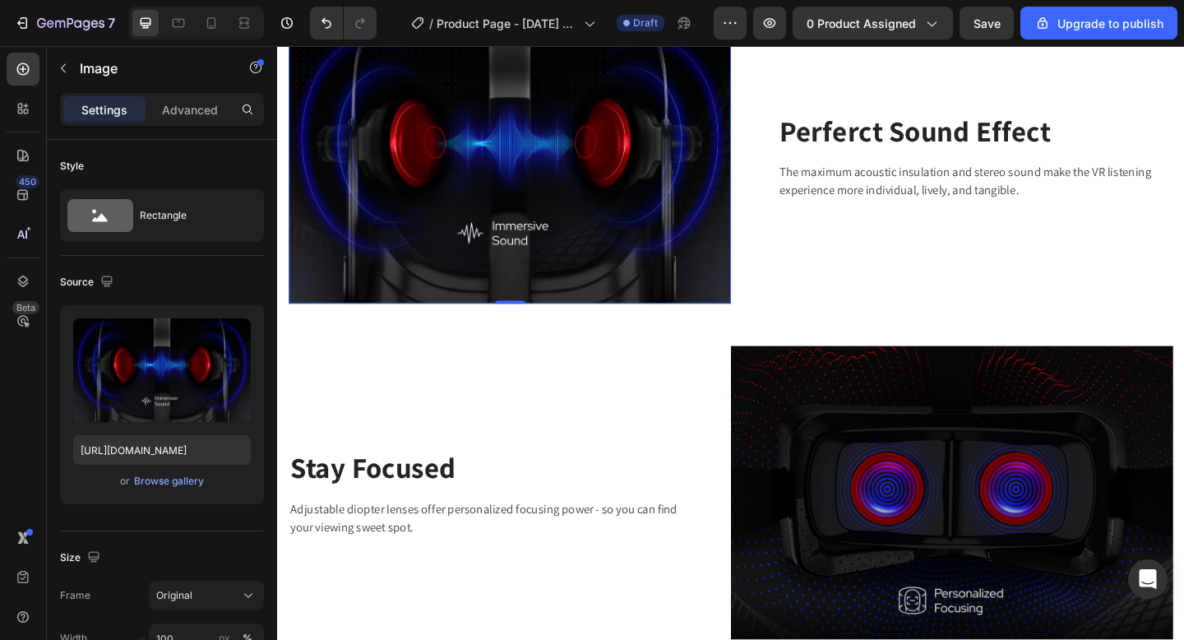
click at [523, 266] on img at bounding box center [529, 167] width 481 height 320
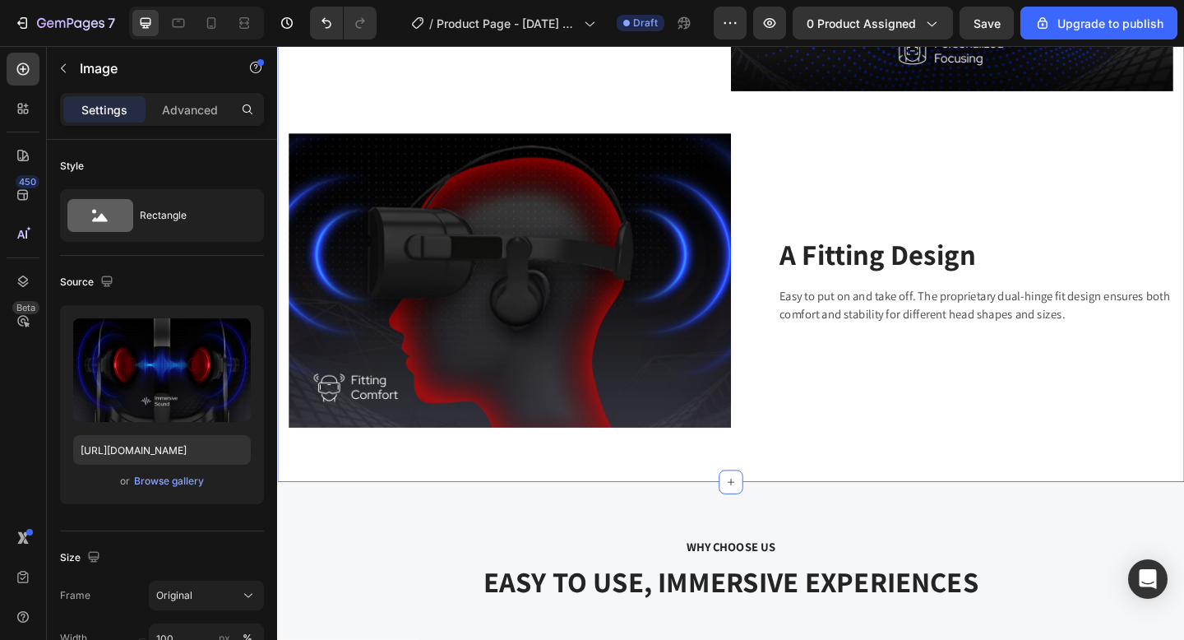
scroll to position [3337, 0]
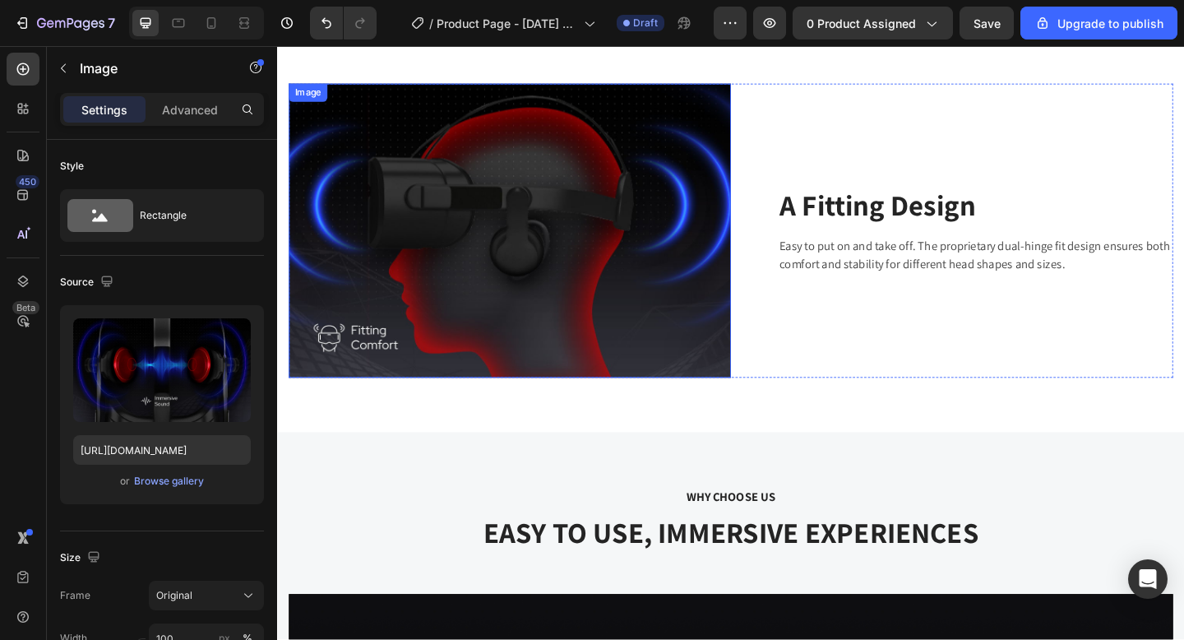
click at [692, 328] on img at bounding box center [529, 247] width 481 height 320
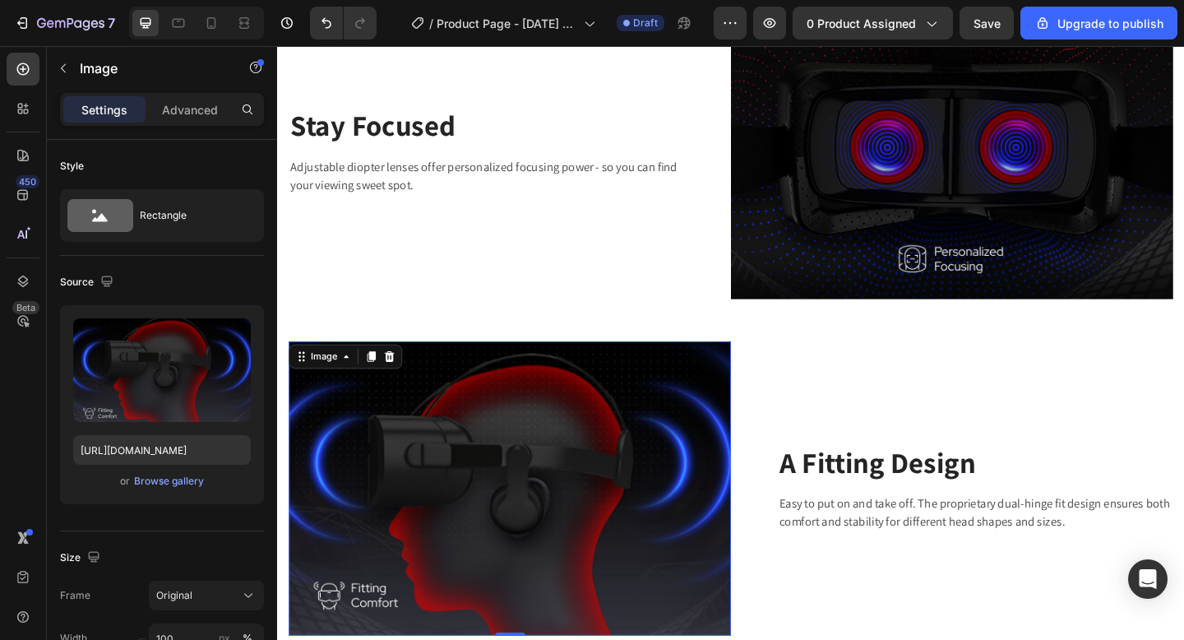
scroll to position [3055, 0]
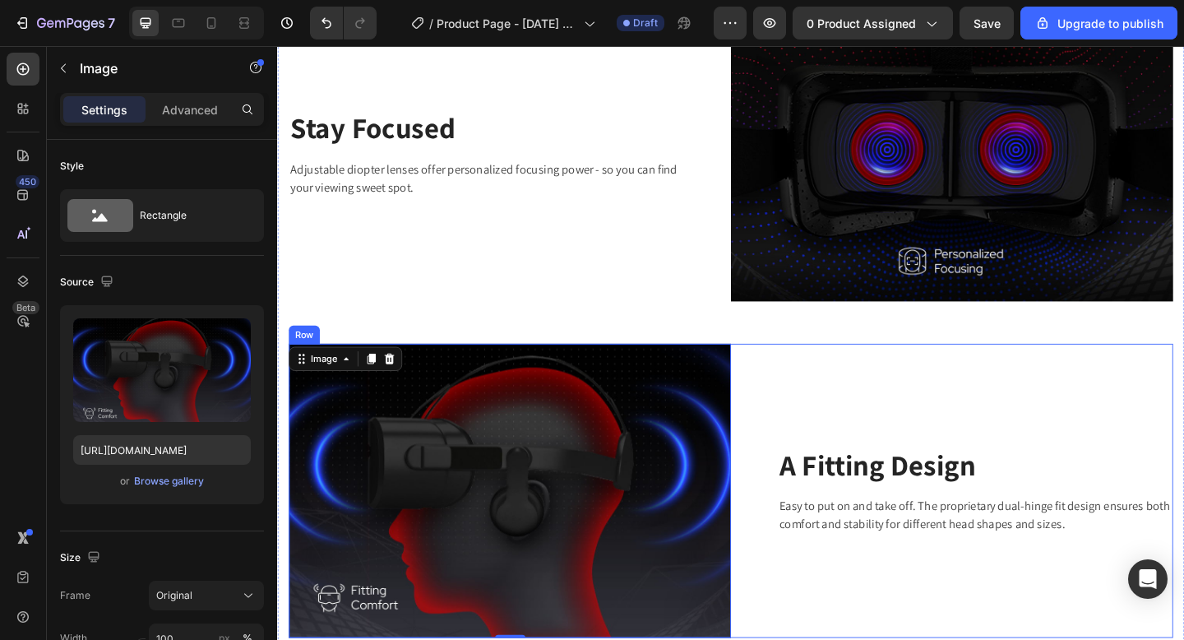
click at [824, 420] on div "A Fitting Design Heading Easy to put on and take off. The proprietary dual-hing…" at bounding box center [1011, 530] width 481 height 320
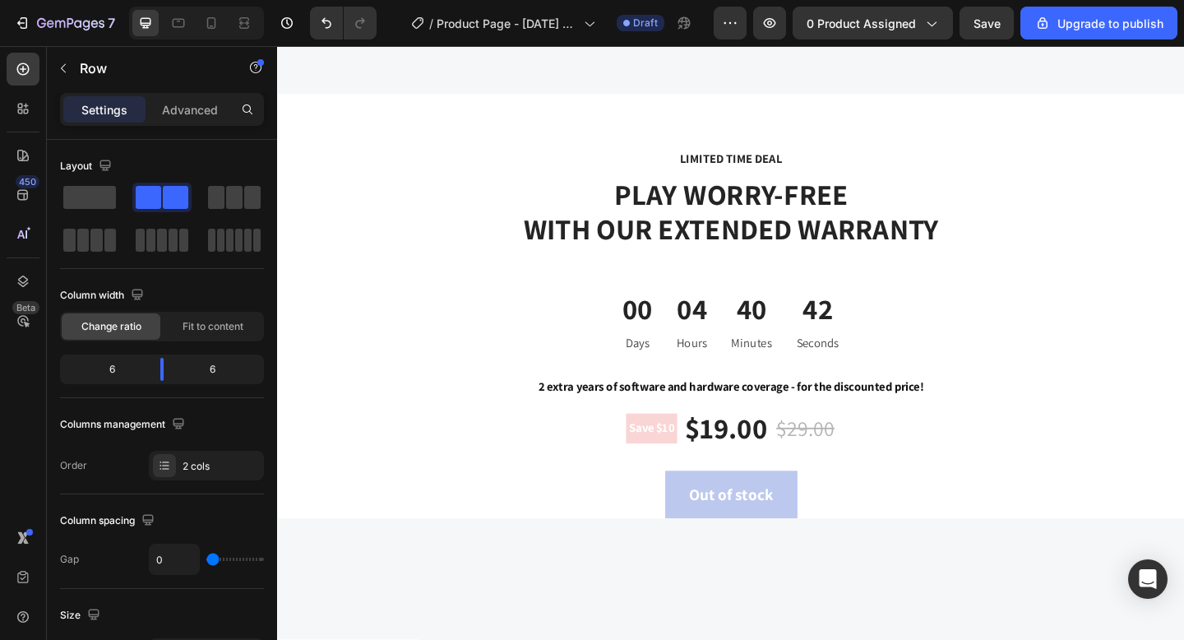
scroll to position [4280, 0]
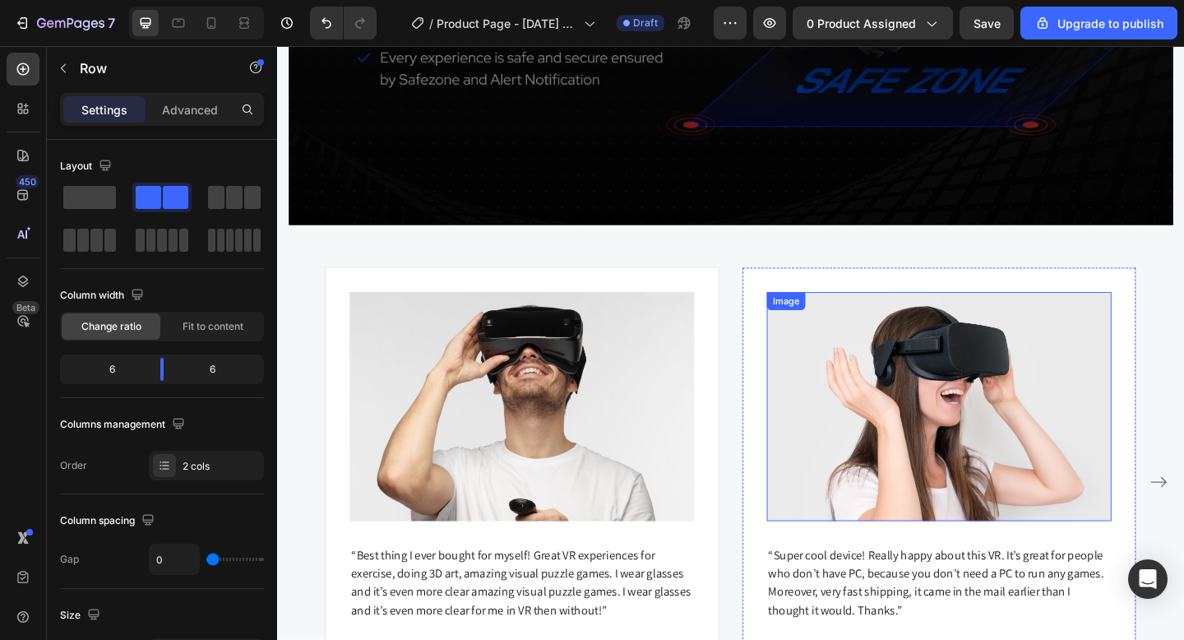
click at [882, 416] on img at bounding box center [997, 438] width 375 height 249
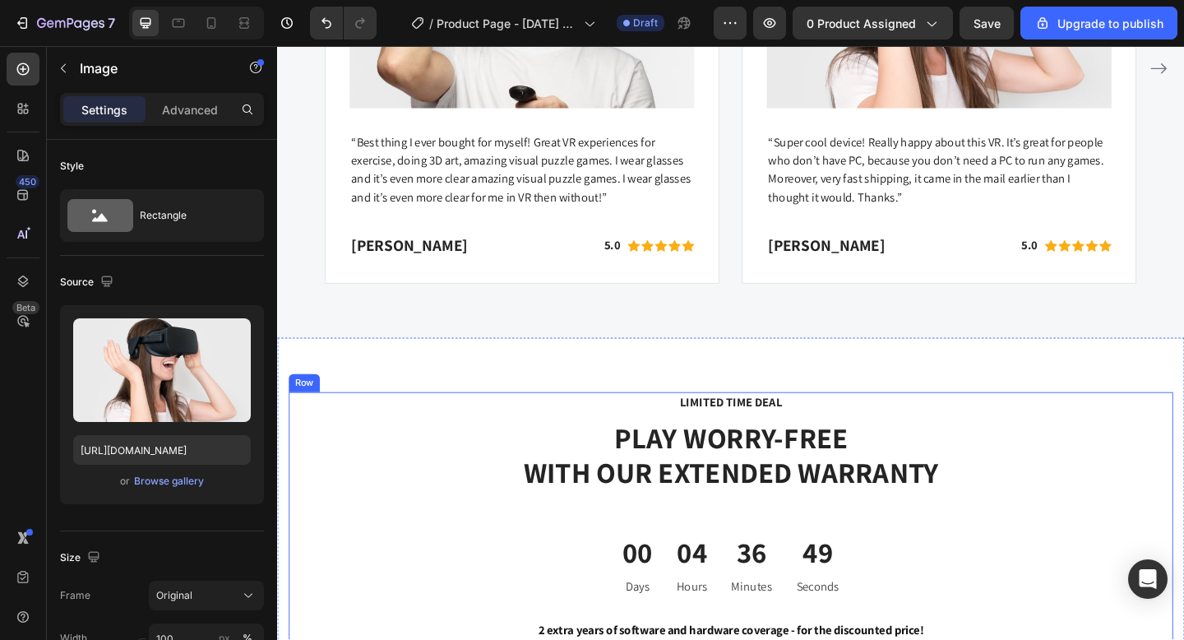
scroll to position [4665, 0]
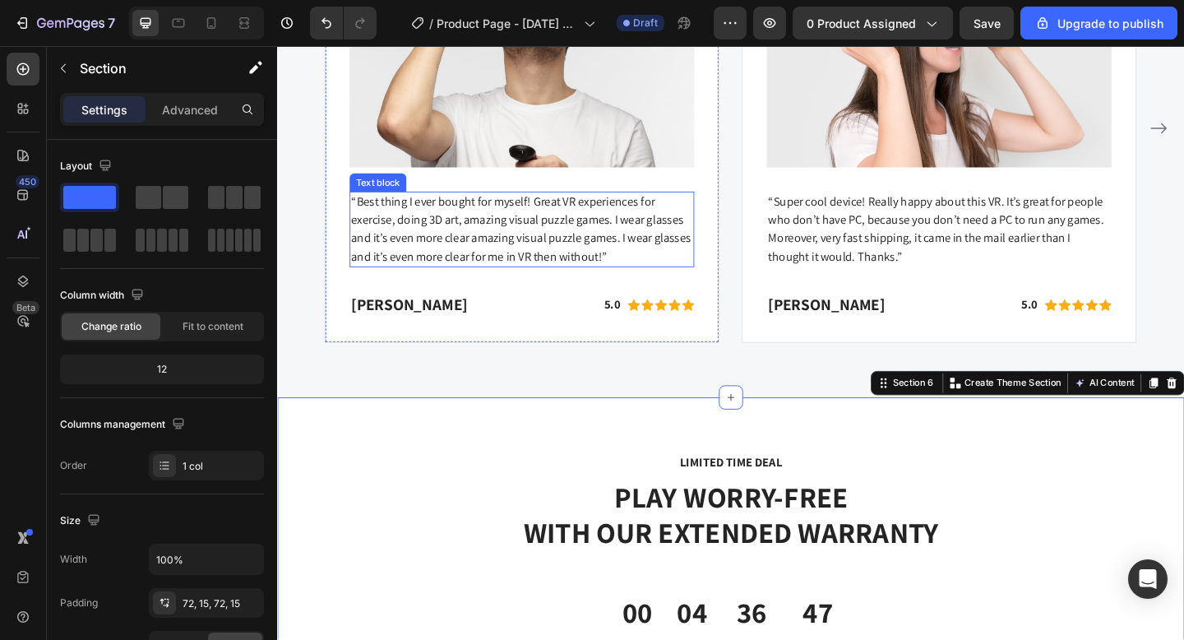
drag, startPoint x: 563, startPoint y: 442, endPoint x: 563, endPoint y: 230, distance: 212.2
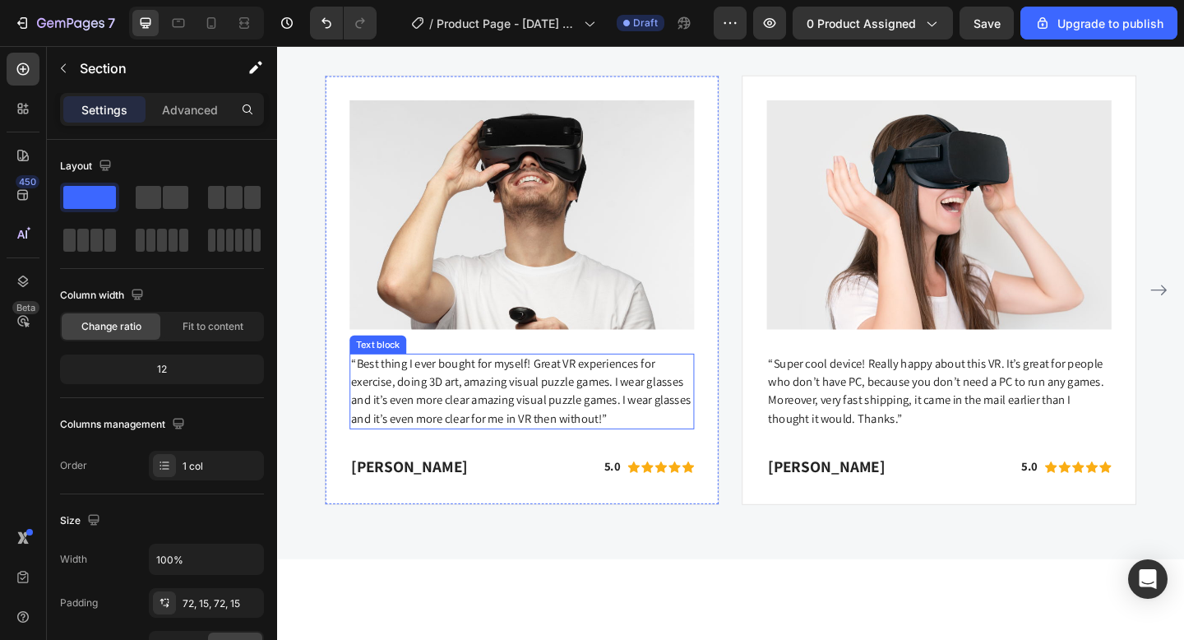
scroll to position [4272, 0]
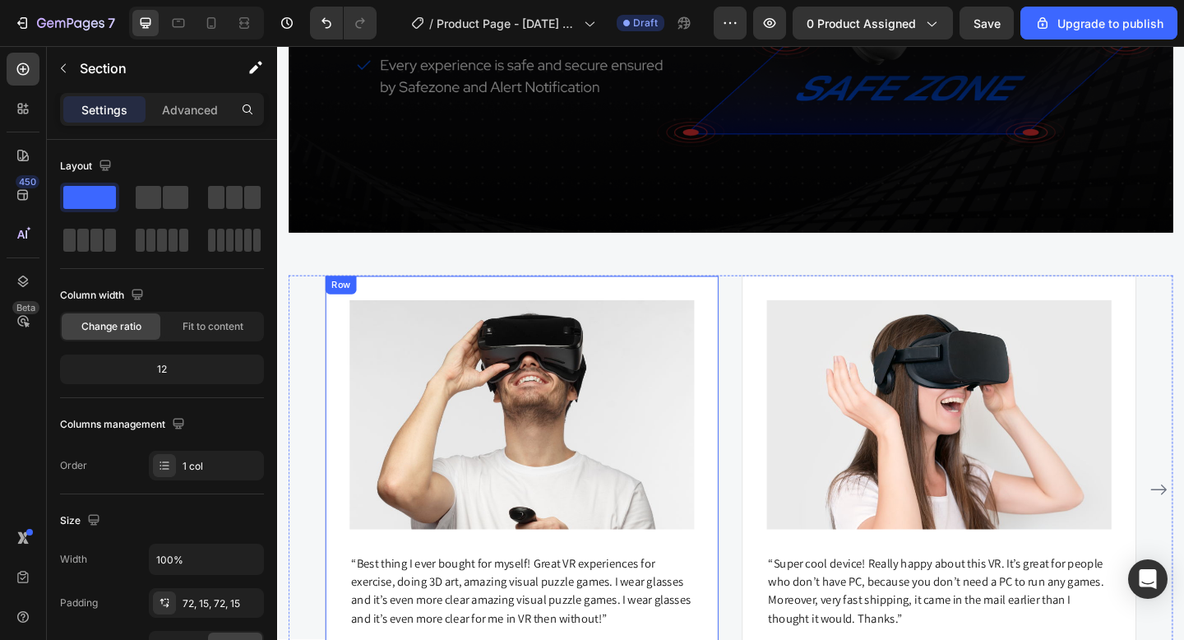
click at [705, 321] on div "Image “Best thing I ever bought for myself! Great VR experiences for exercise, …" at bounding box center [543, 529] width 429 height 468
click at [764, 304] on div "Image “Best thing I ever bought for myself! Great VR experiences for exercise, …" at bounding box center [770, 529] width 883 height 468
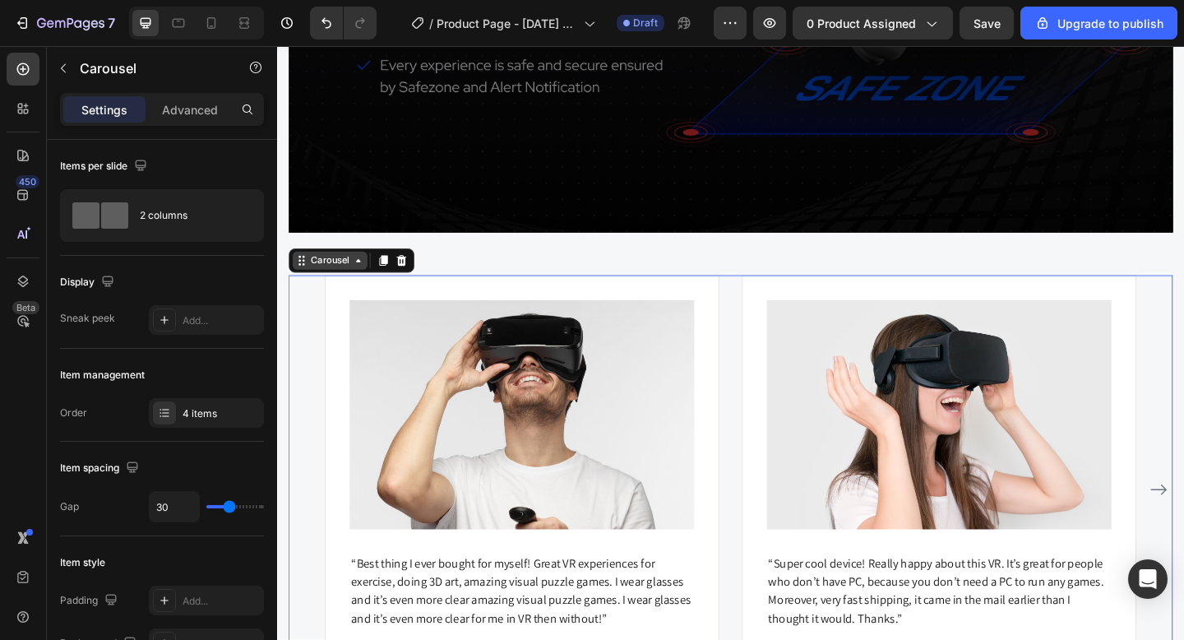
click at [362, 280] on icon at bounding box center [365, 279] width 13 height 13
click at [312, 345] on div "Image “Best thing I ever bought for myself! Great VR experiences for exercise, …" at bounding box center [770, 529] width 962 height 468
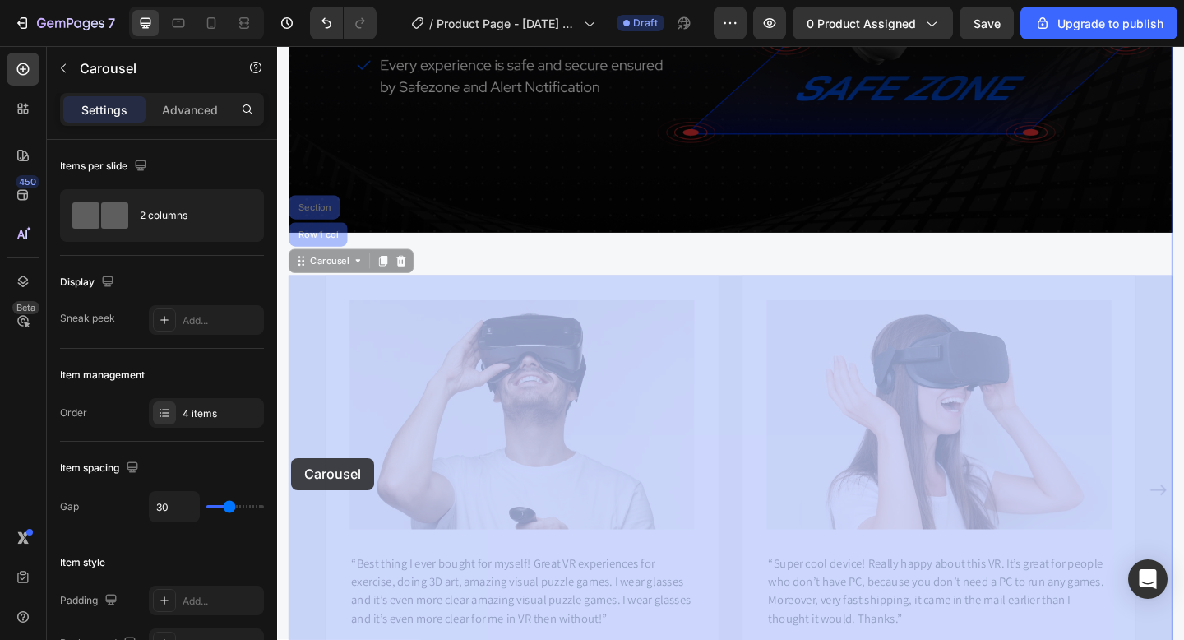
drag, startPoint x: 297, startPoint y: 284, endPoint x: 313, endPoint y: 410, distance: 127.7
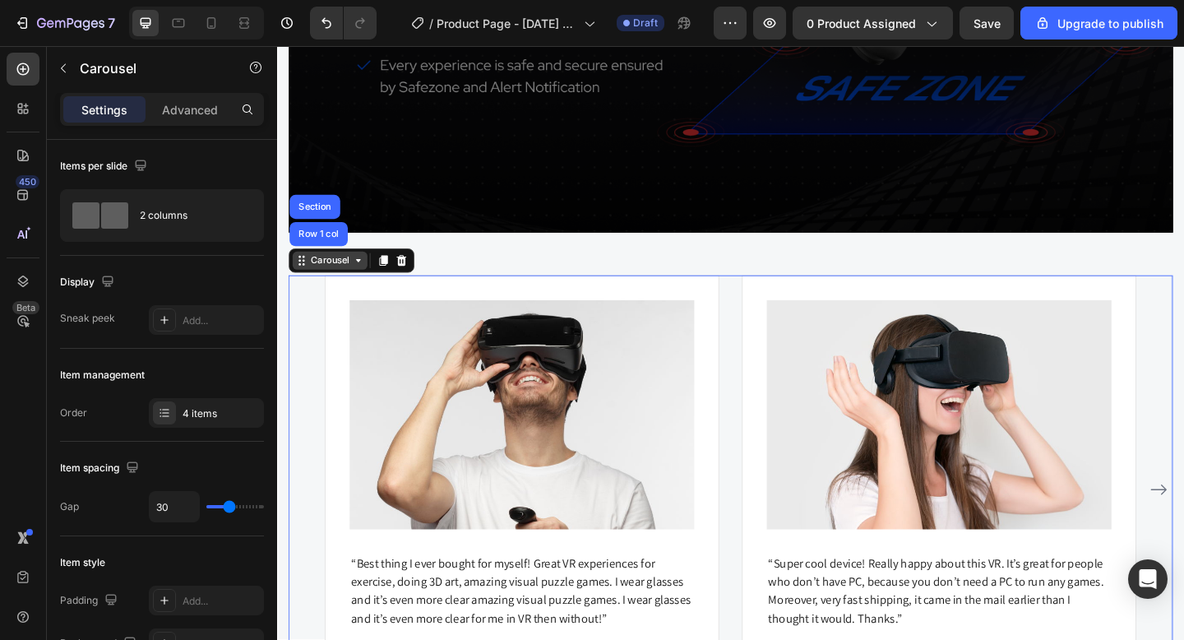
click at [299, 286] on div "Carousel" at bounding box center [334, 280] width 81 height 20
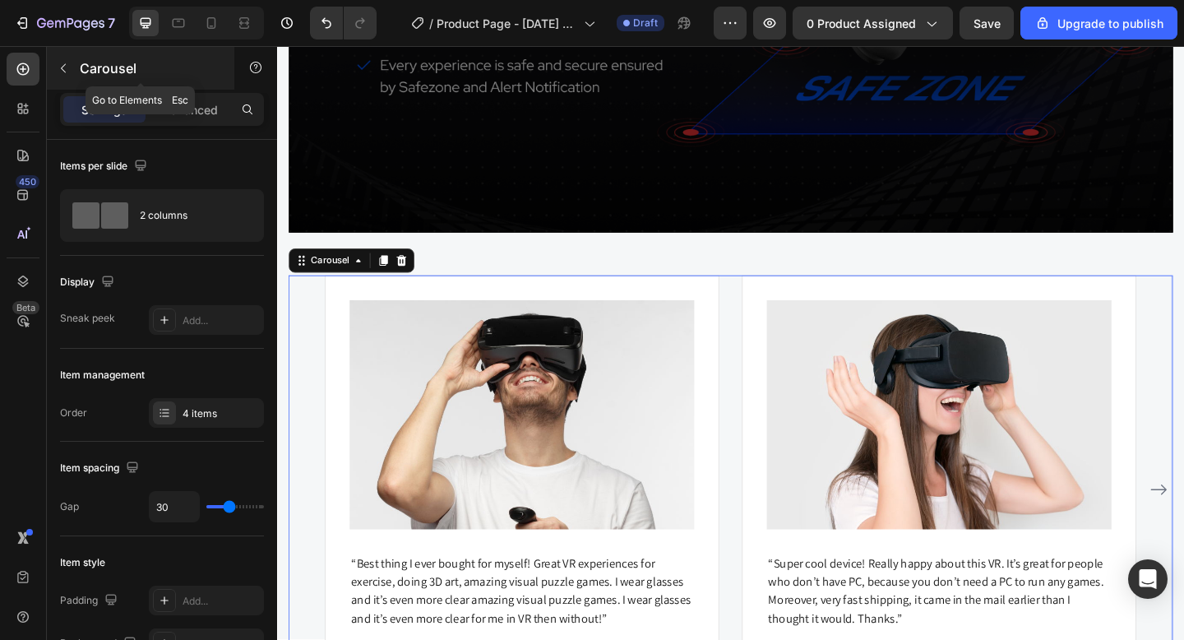
click at [63, 68] on icon "button" at bounding box center [63, 68] width 13 height 13
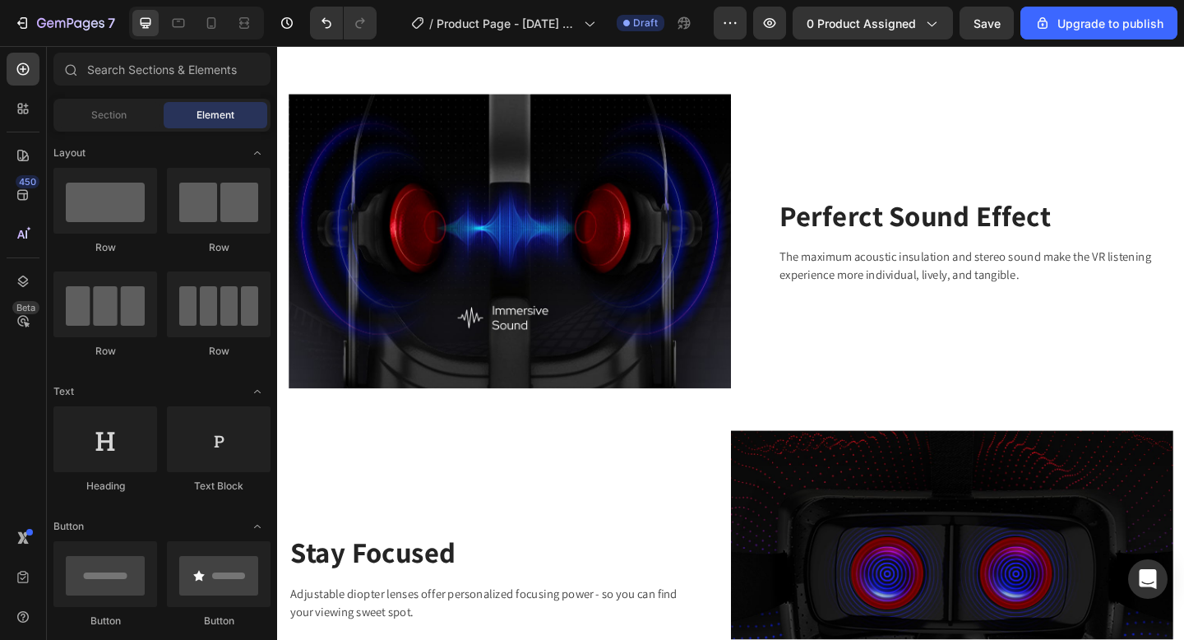
scroll to position [2500, 0]
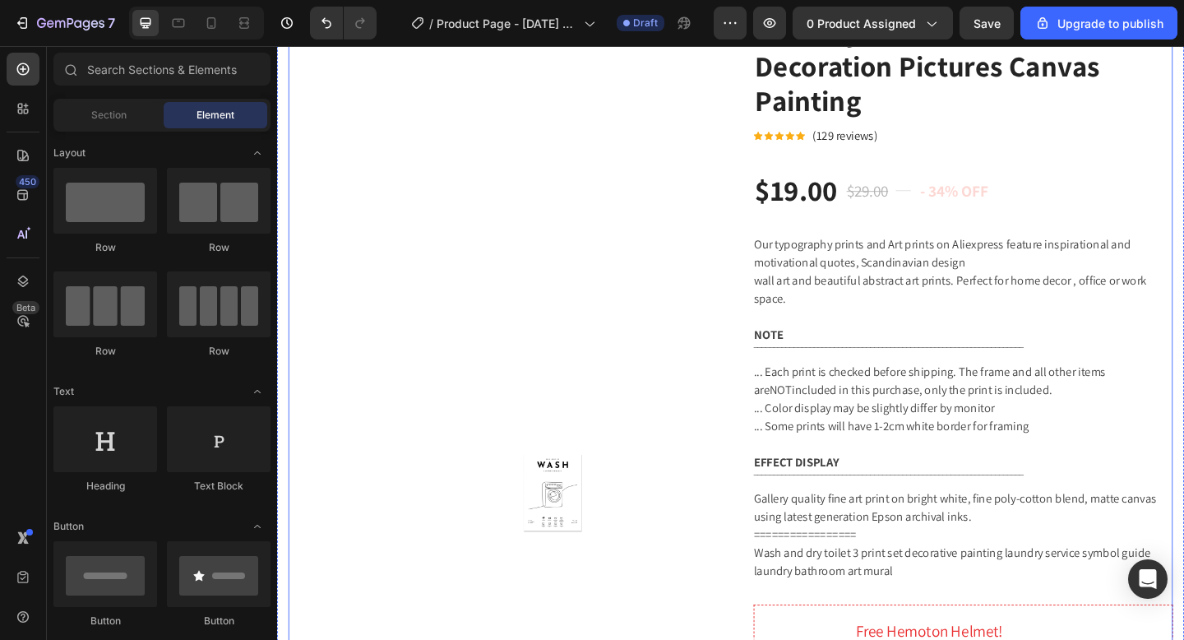
scroll to position [176, 0]
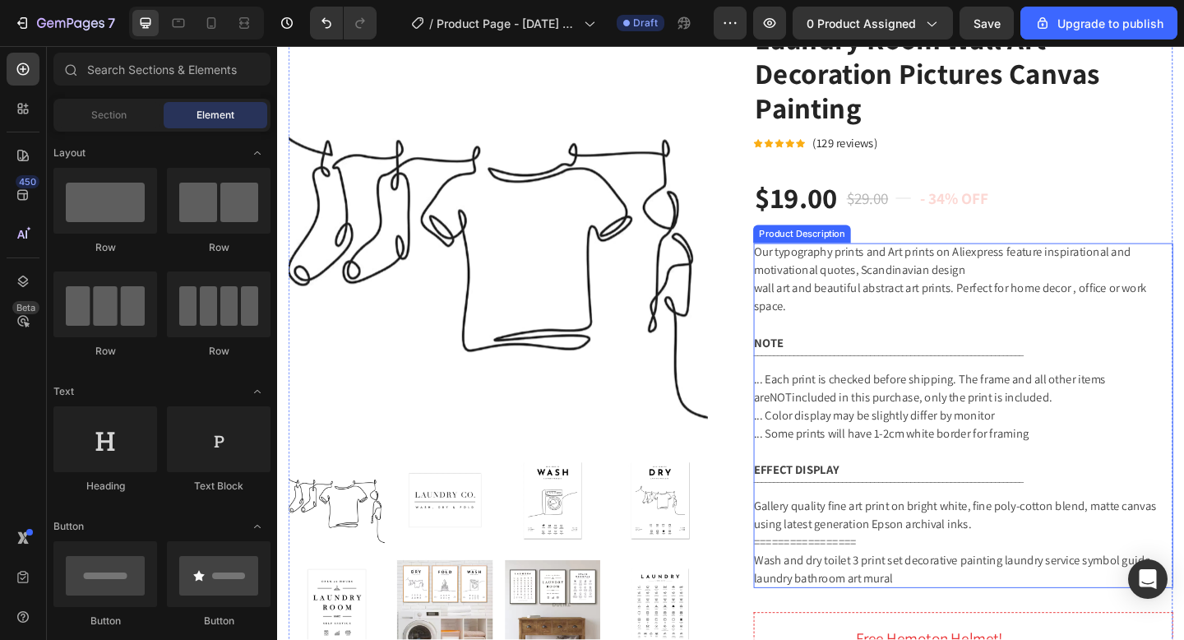
click at [841, 396] on span "‾‾‾‾‾‾‾‾‾‾‾‾‾‾‾‾‾‾‾‾‾‾‾‾‾‾‾‾‾‾‾‾‾‾‾‾‾‾‾‾‾‾‾‾‾‾‾‾‾‾‾‾‾‾‾‾‾‾‾‾‾‾‾‾‾‾‾" at bounding box center [942, 388] width 294 height 17
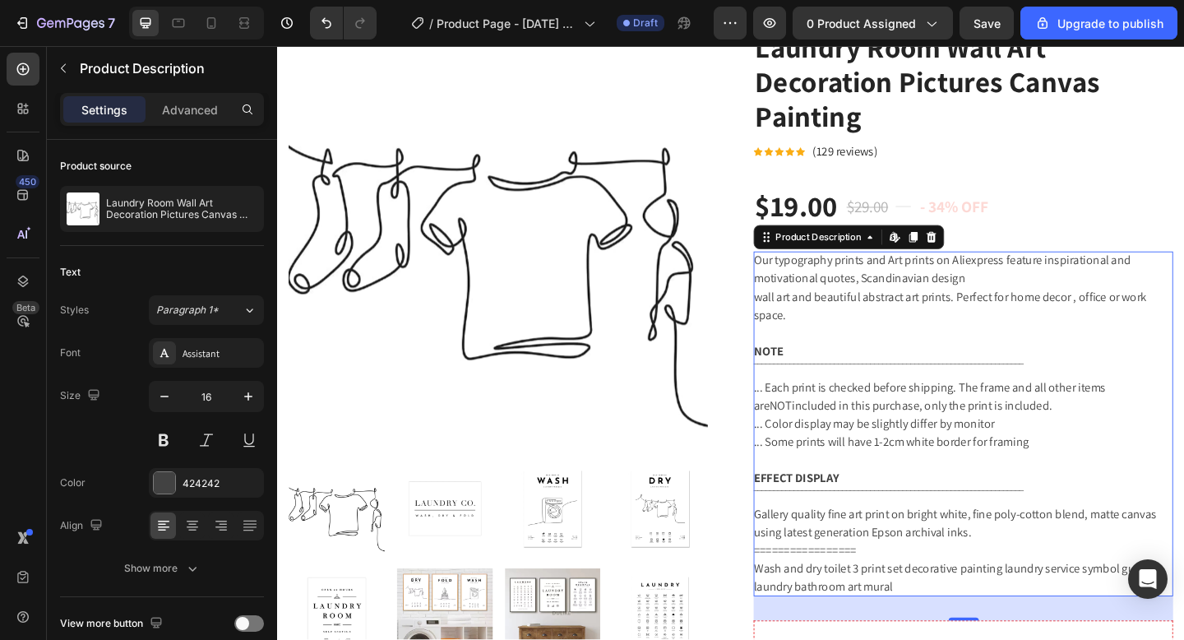
scroll to position [162, 0]
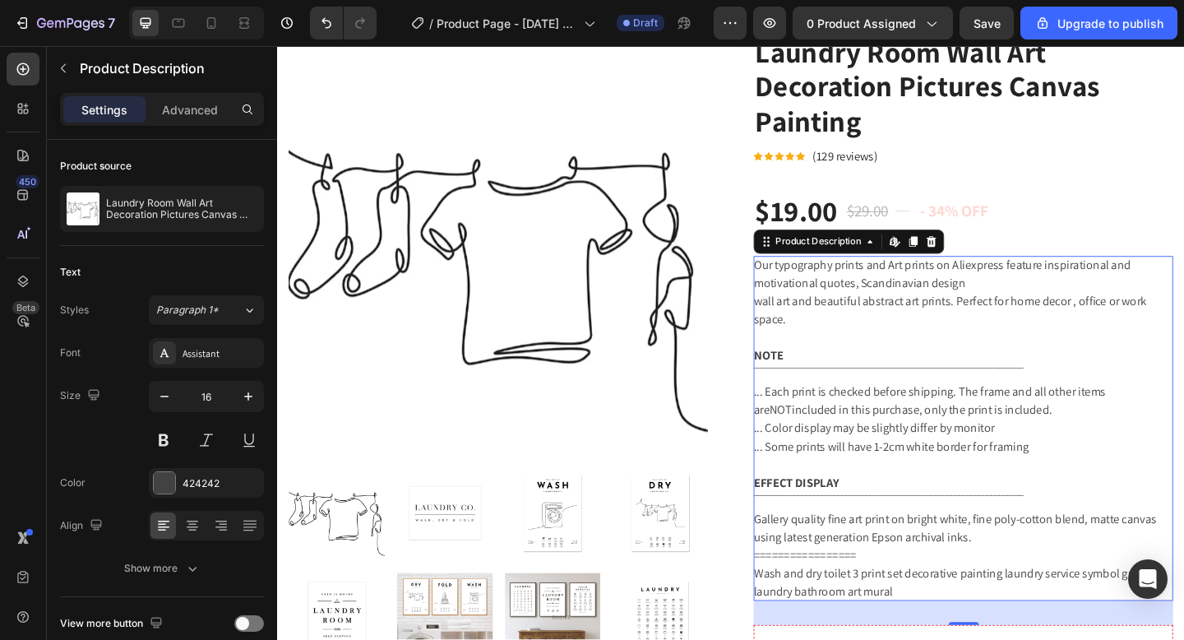
click at [920, 512] on div "Our typography prints and Art prints on Aliexpress feature inspirational and mo…" at bounding box center [1023, 462] width 456 height 375
click at [893, 484] on span "... Some prints will have 1-2cm white border for framing" at bounding box center [944, 481] width 299 height 17
click at [836, 411] on span "‾‾‾‾‾‾‾‾‾‾‾‾‾‾‾‾‾‾‾‾‾‾‾‾‾‾‾‾‾‾‾‾‾‾‾‾‾‾‾‾‾‾‾‾‾‾‾‾‾‾‾‾‾‾‾‾‾‾‾‾‾‾‾‾‾‾‾" at bounding box center [942, 402] width 294 height 17
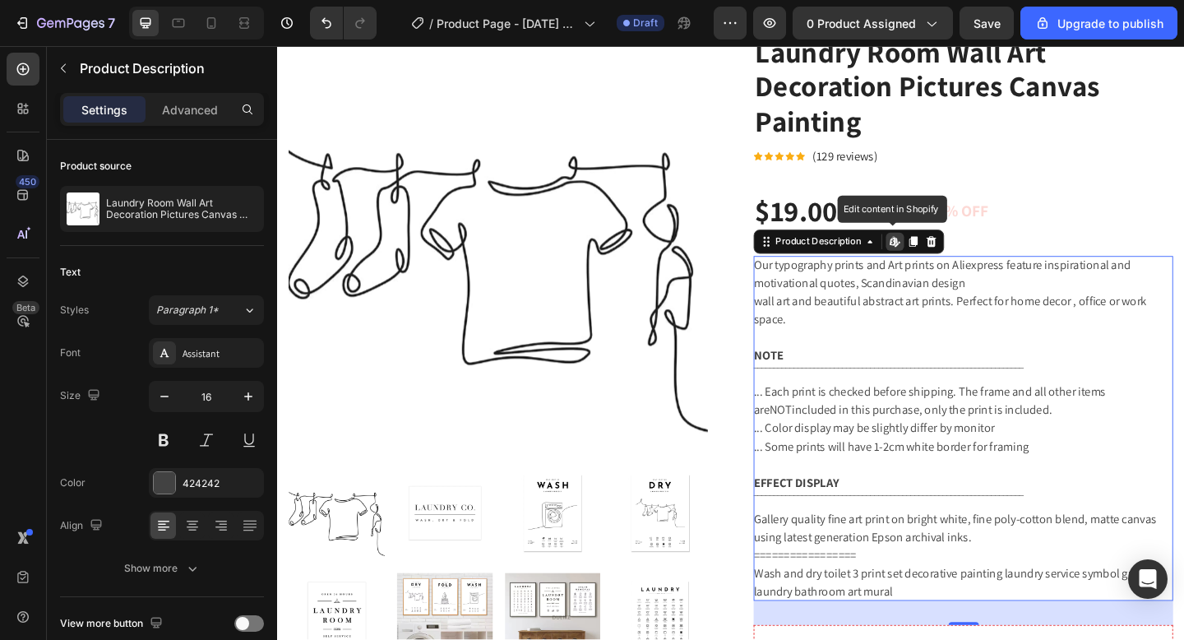
click at [957, 269] on div "Edit content in Shopify" at bounding box center [949, 259] width 20 height 20
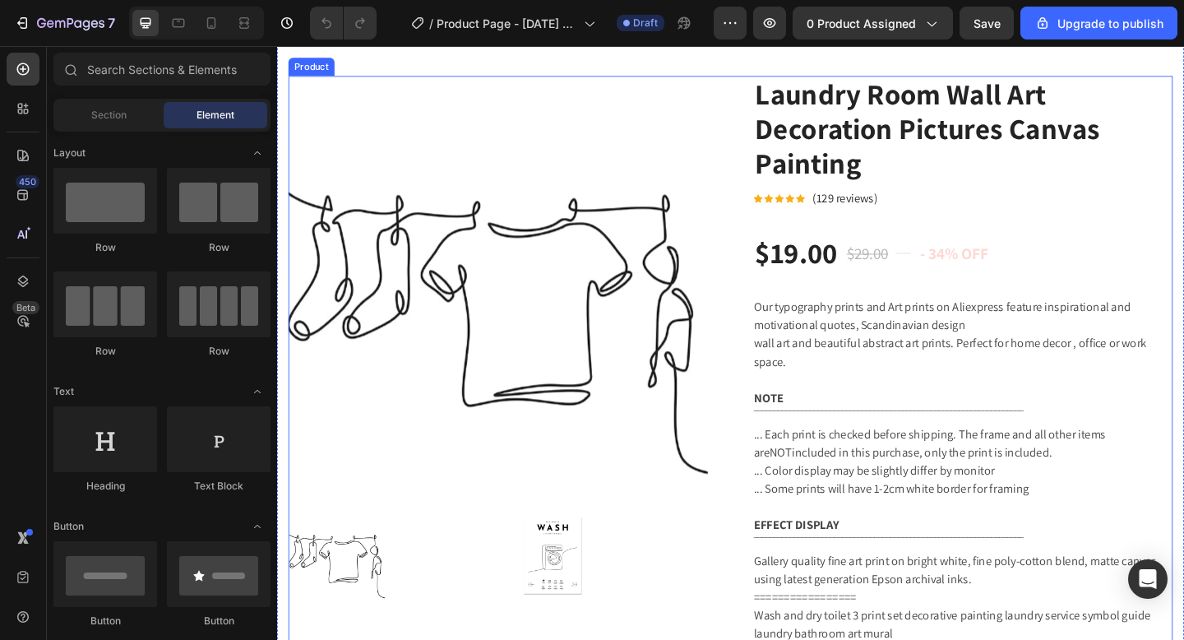
scroll to position [120, 0]
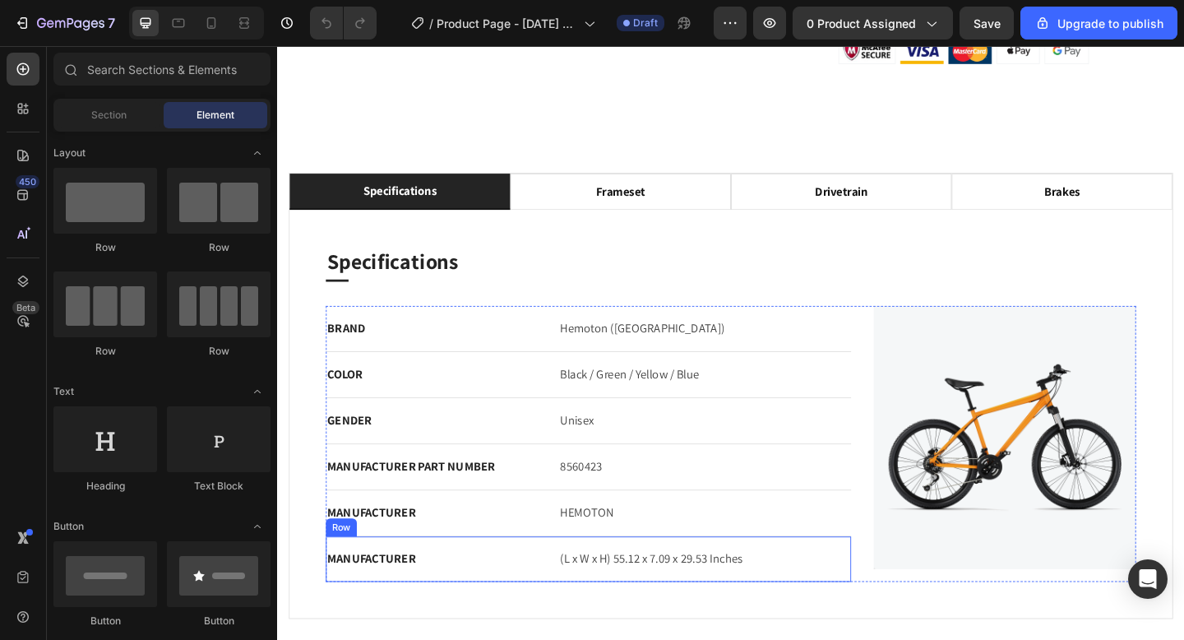
scroll to position [1299, 0]
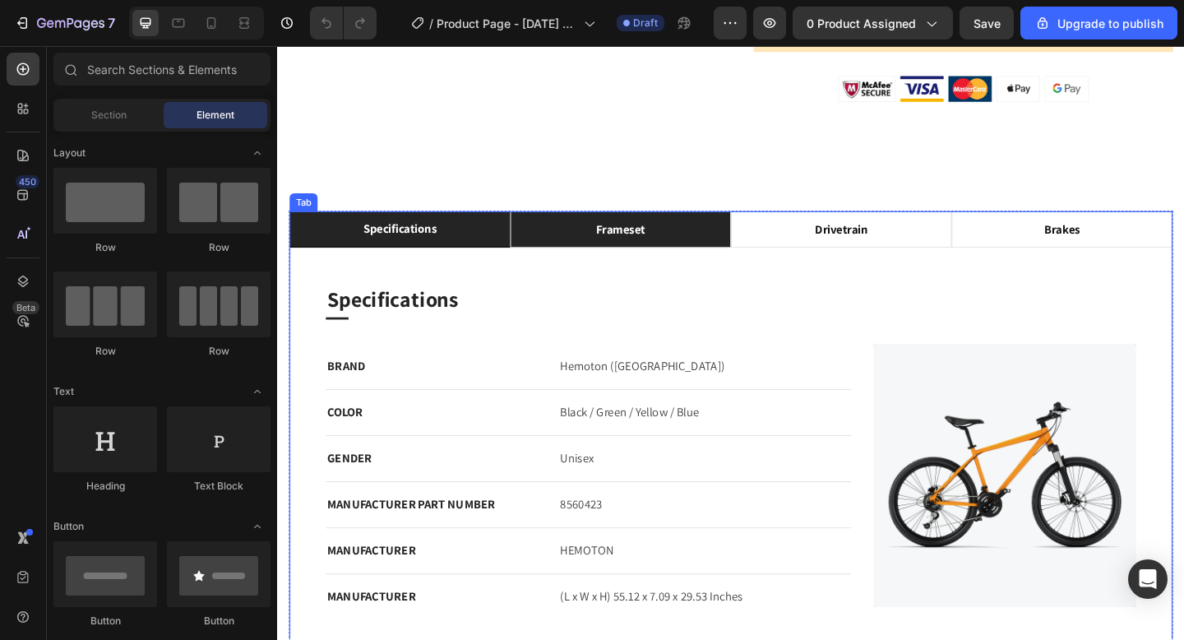
click at [644, 240] on div "frameset" at bounding box center [651, 246] width 58 height 25
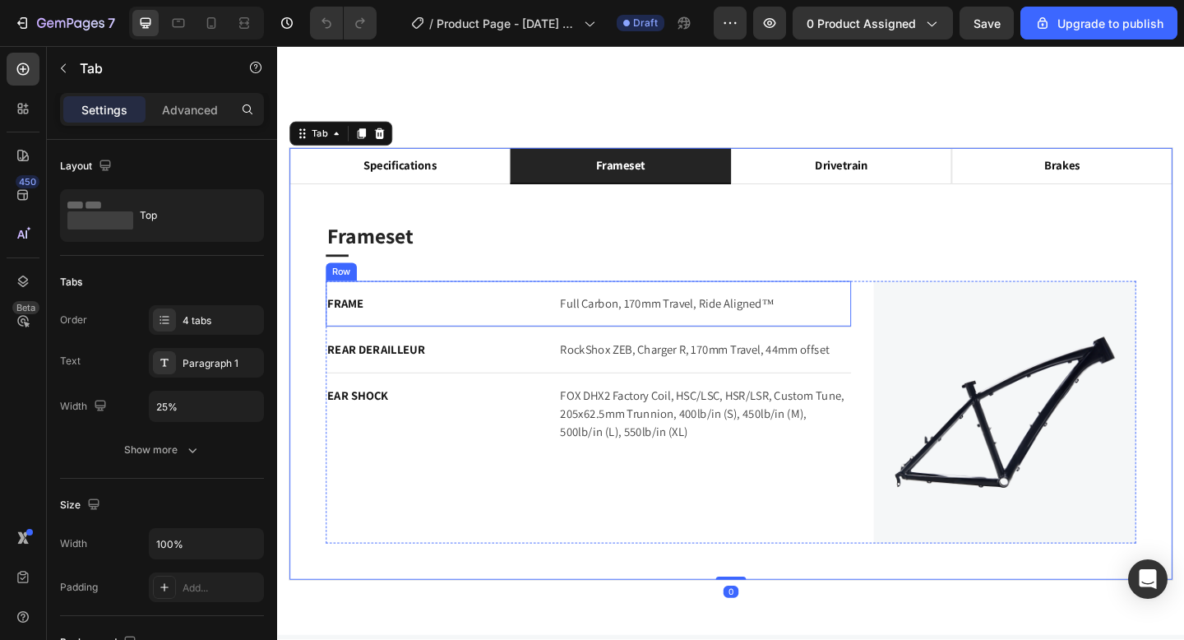
scroll to position [1359, 0]
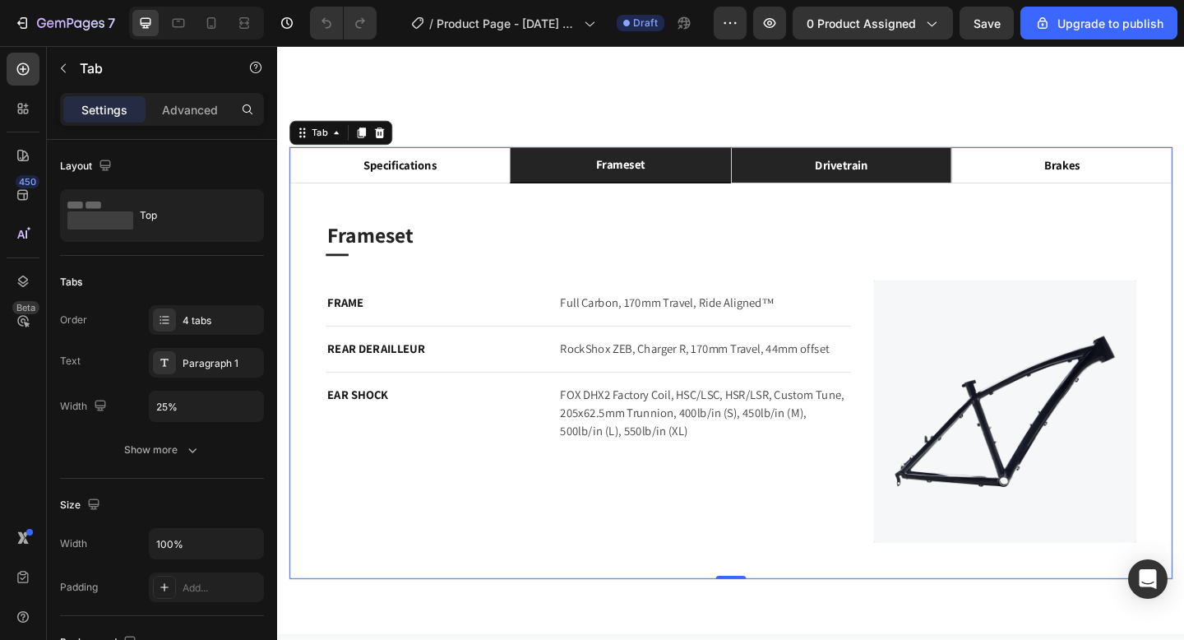
click at [860, 188] on div "drivetrain" at bounding box center [891, 176] width 62 height 25
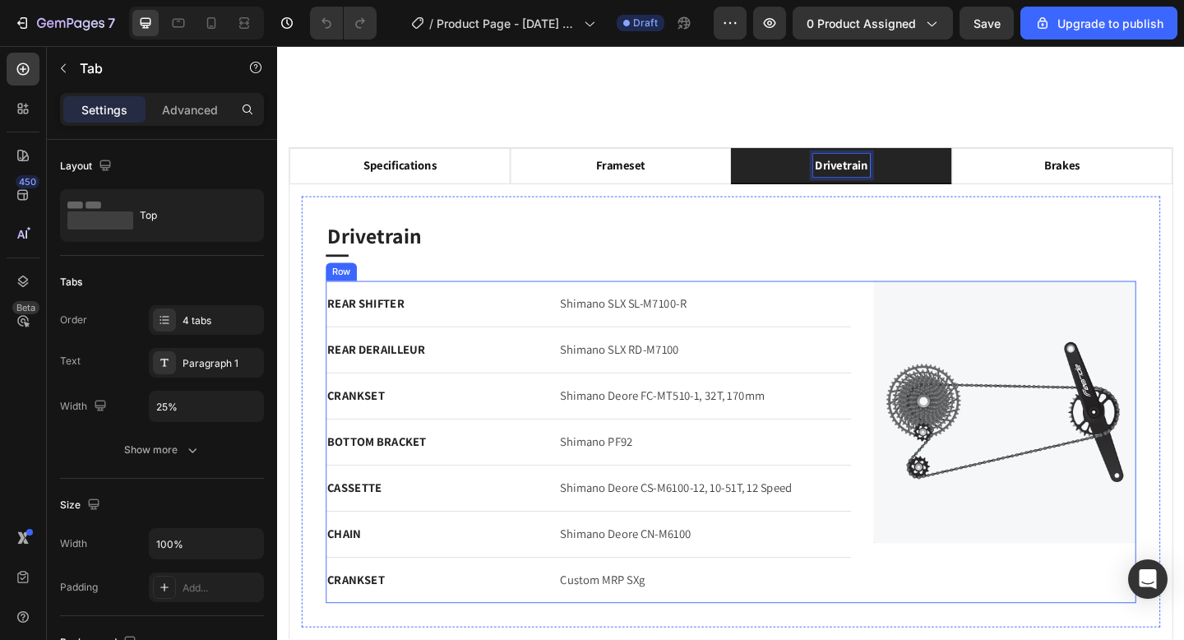
scroll to position [1438, 0]
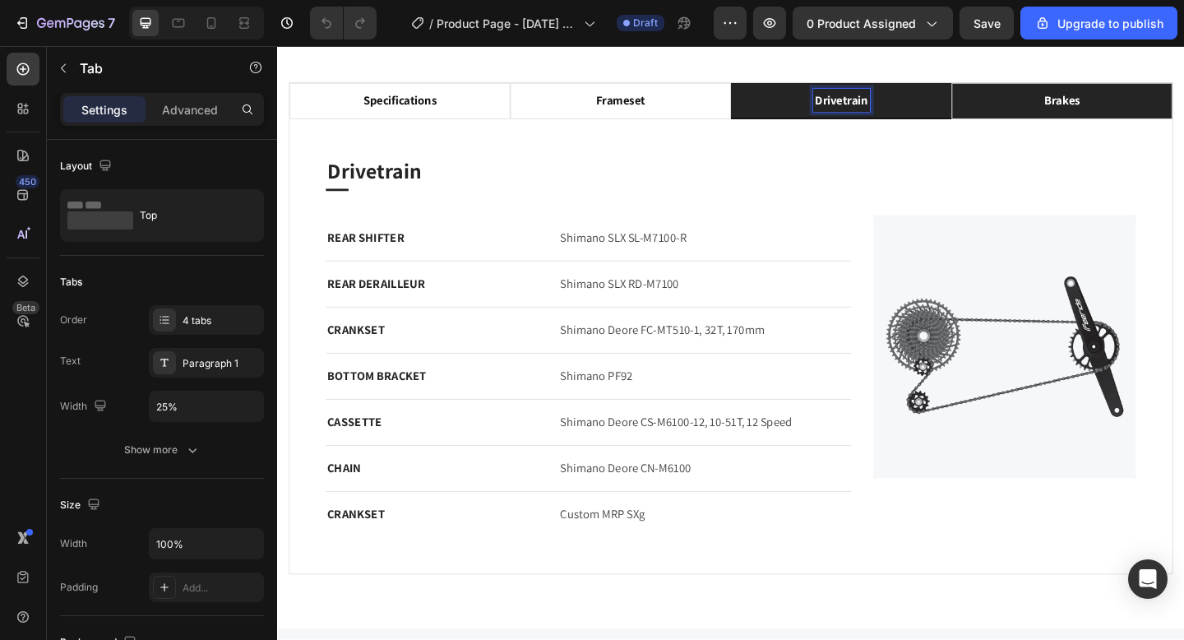
click at [1121, 111] on p "brakes" at bounding box center [1130, 106] width 39 height 20
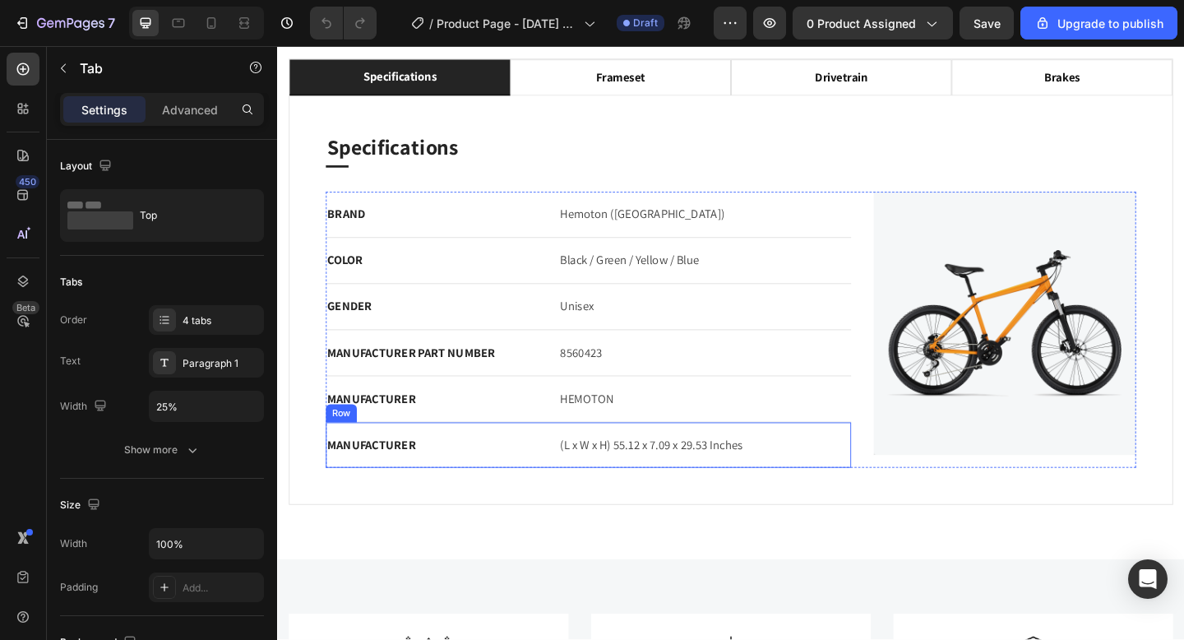
scroll to position [1463, 0]
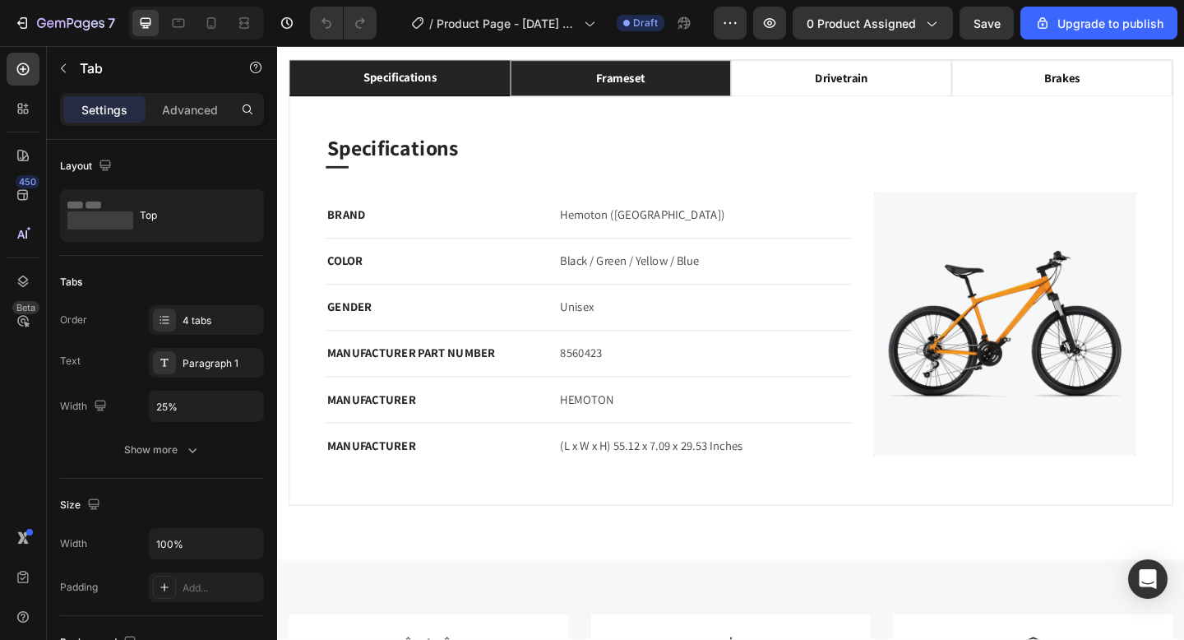
click at [632, 73] on div "frameset" at bounding box center [651, 81] width 58 height 25
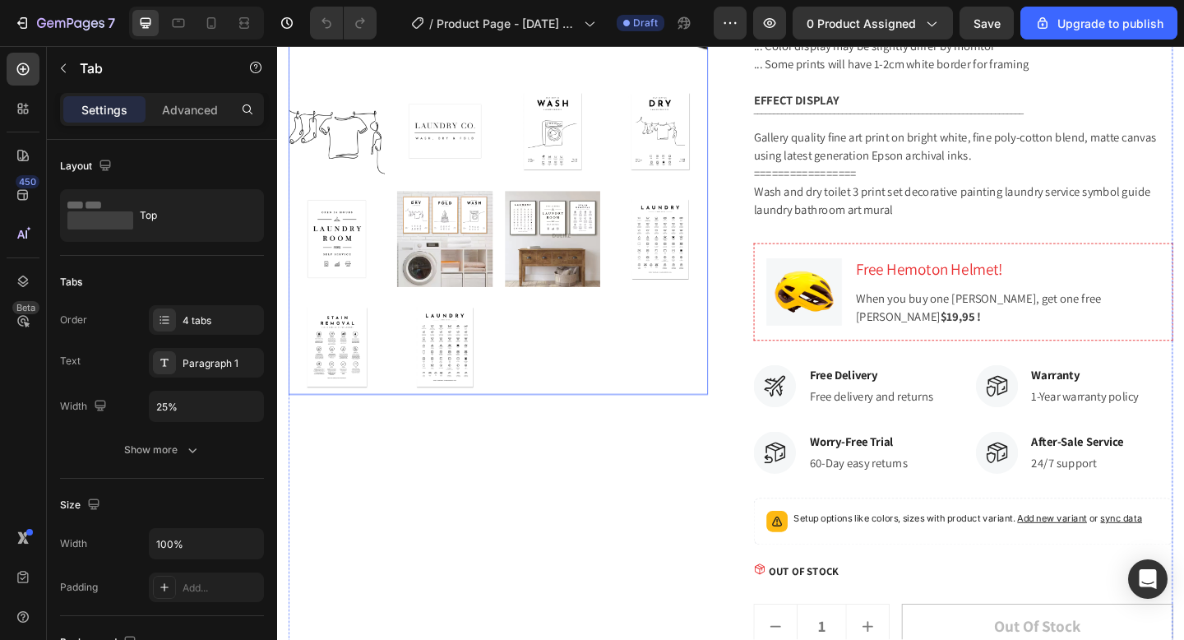
scroll to position [581, 0]
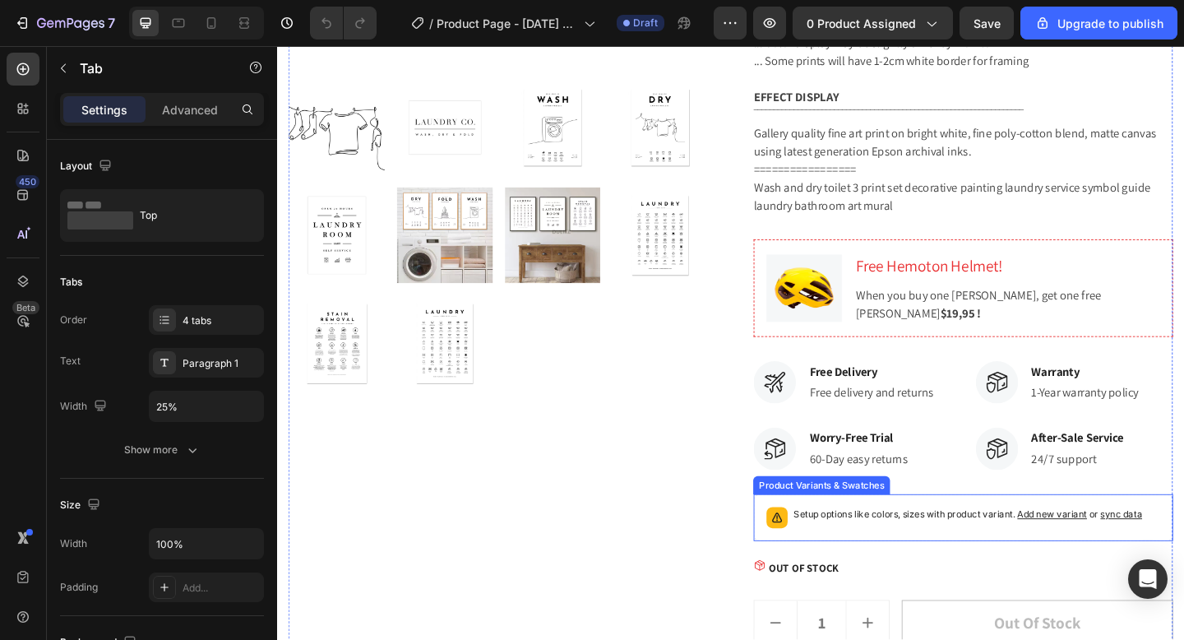
click at [934, 551] on div "Setup options like colors, sizes with product variant. Add new variant or sync …" at bounding box center [1024, 559] width 442 height 36
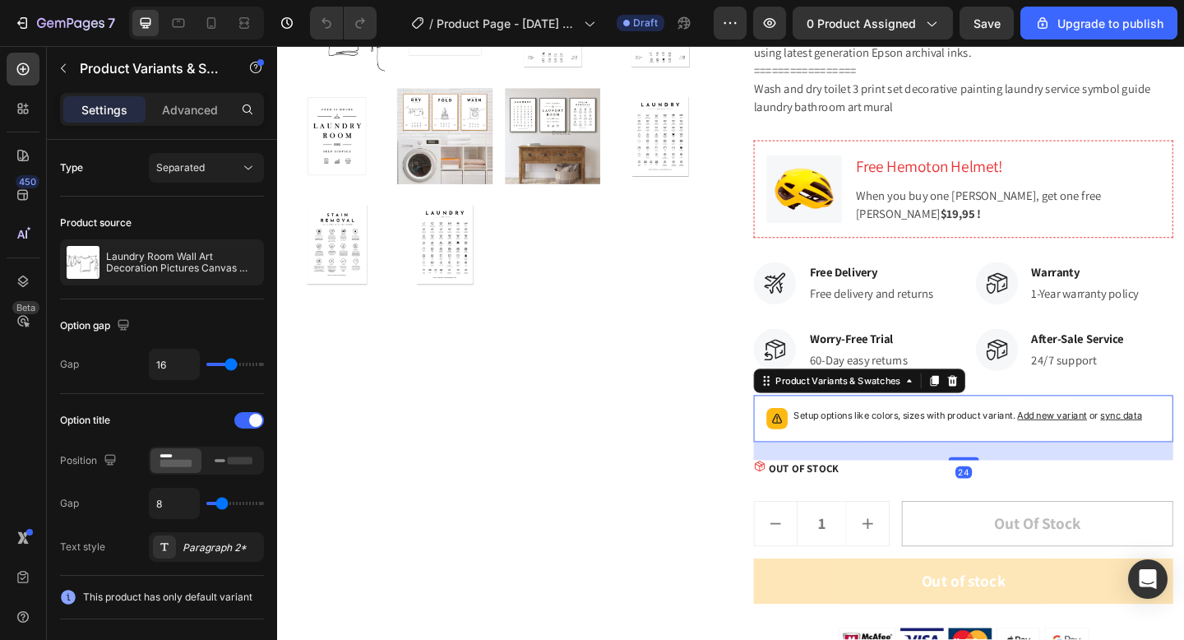
scroll to position [690, 0]
click at [853, 514] on p "OUT OF STOCK" at bounding box center [850, 505] width 76 height 17
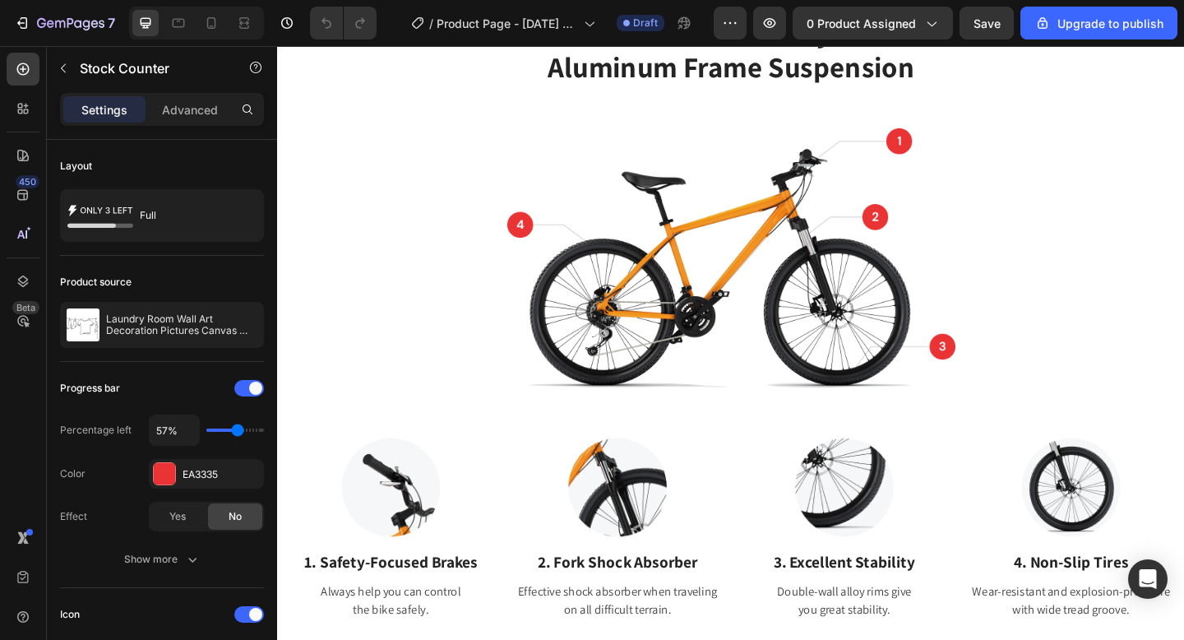
scroll to position [2440, 0]
